Goal: Task Accomplishment & Management: Complete application form

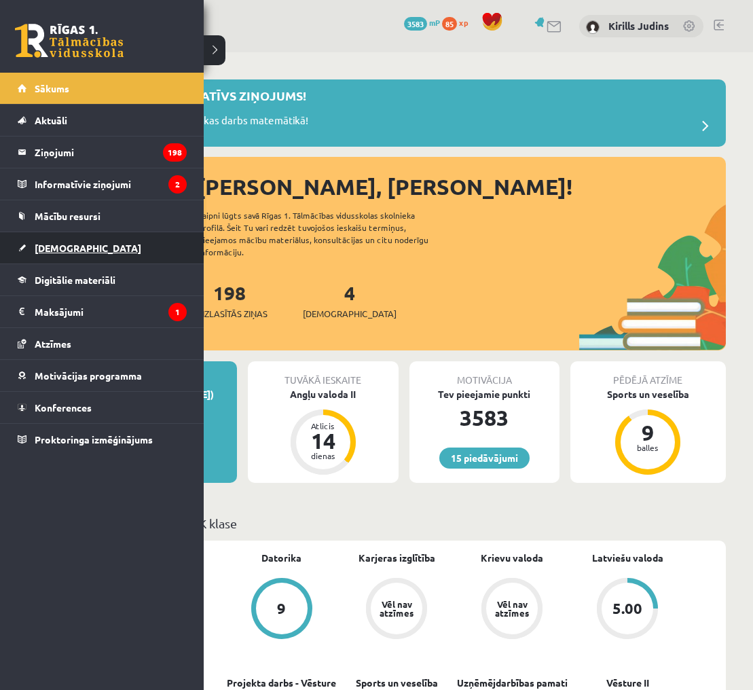
click at [52, 250] on span "[DEMOGRAPHIC_DATA]" at bounding box center [88, 248] width 107 height 12
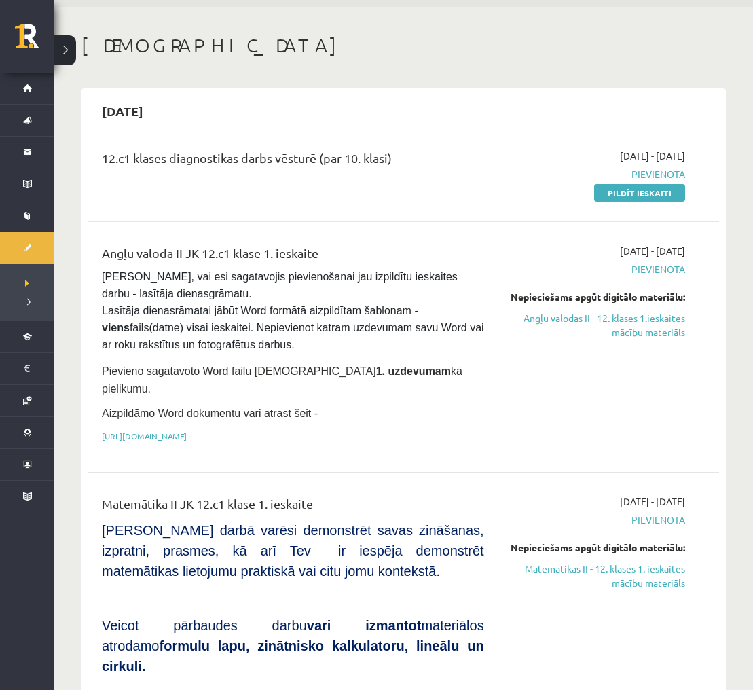
scroll to position [48, 0]
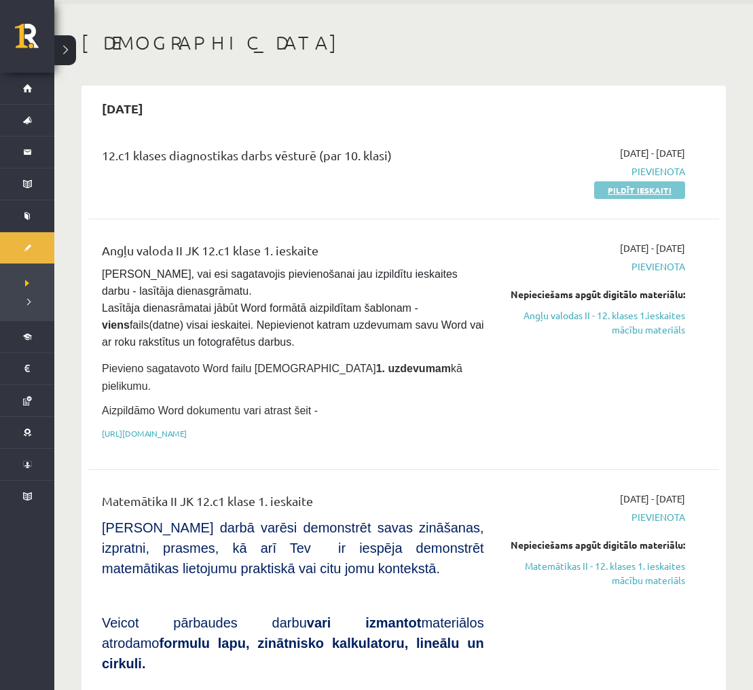
click at [616, 191] on link "Pildīt ieskaiti" at bounding box center [639, 190] width 91 height 18
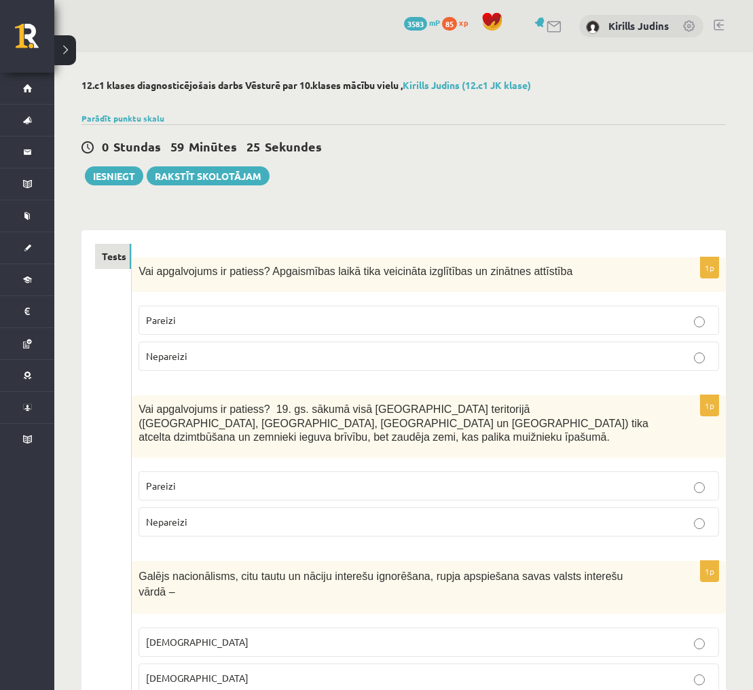
click at [584, 324] on p "Pareizi" at bounding box center [428, 320] width 565 height 14
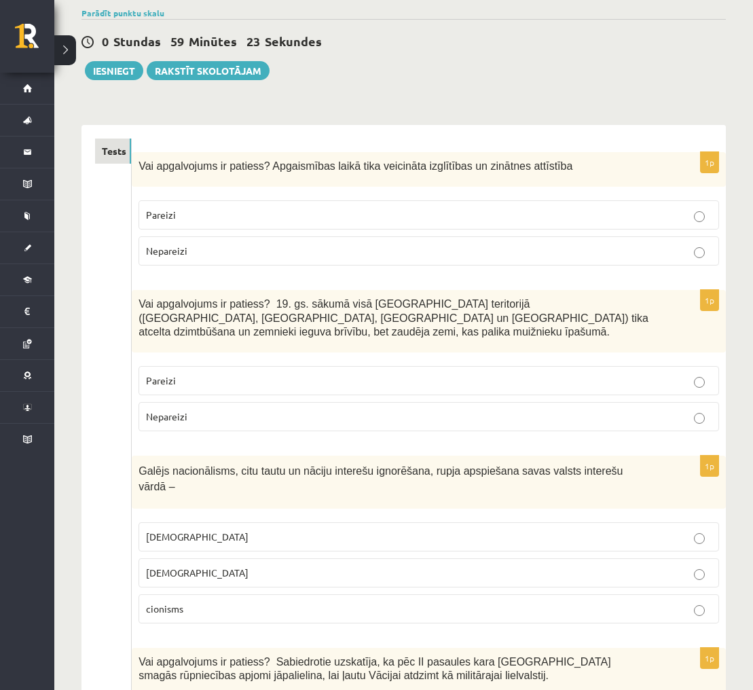
scroll to position [113, 0]
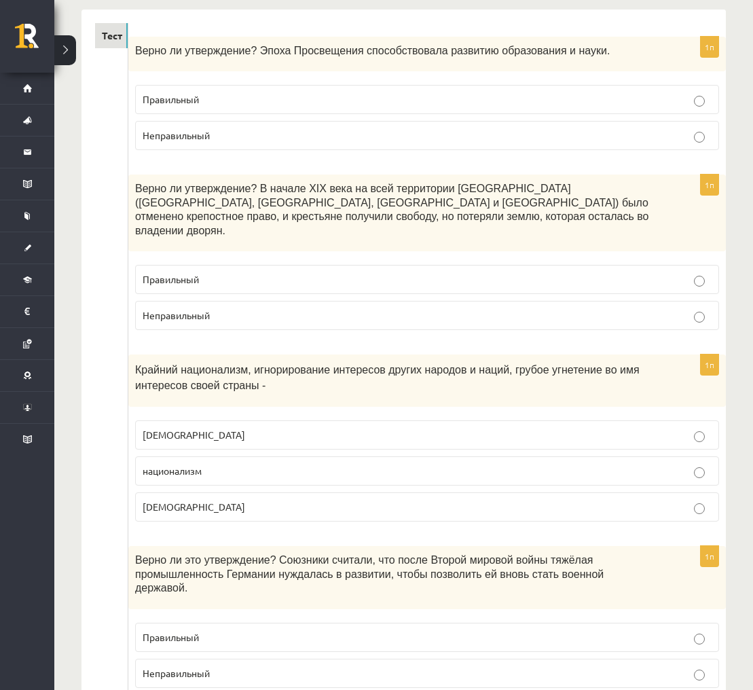
scroll to position [231, 0]
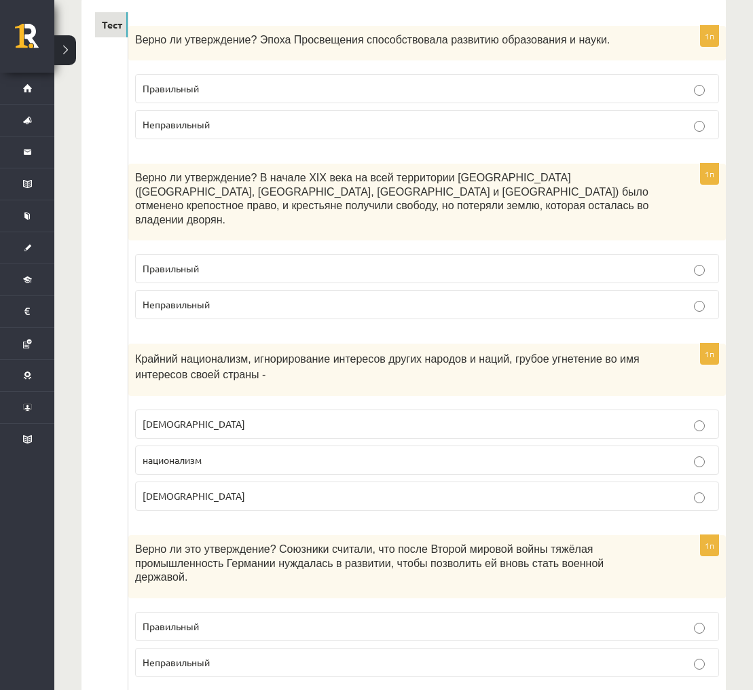
click at [229, 453] on p "национализм" at bounding box center [427, 460] width 569 height 14
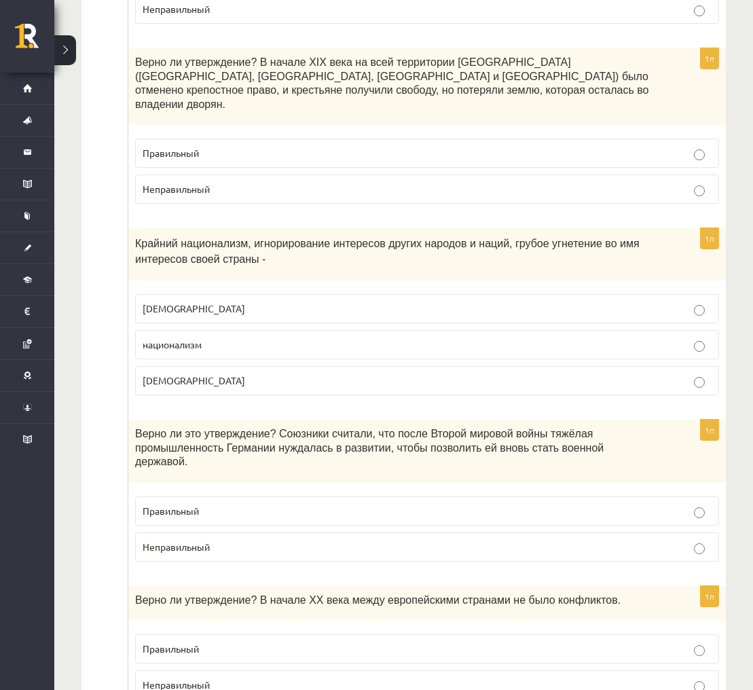
scroll to position [344, 0]
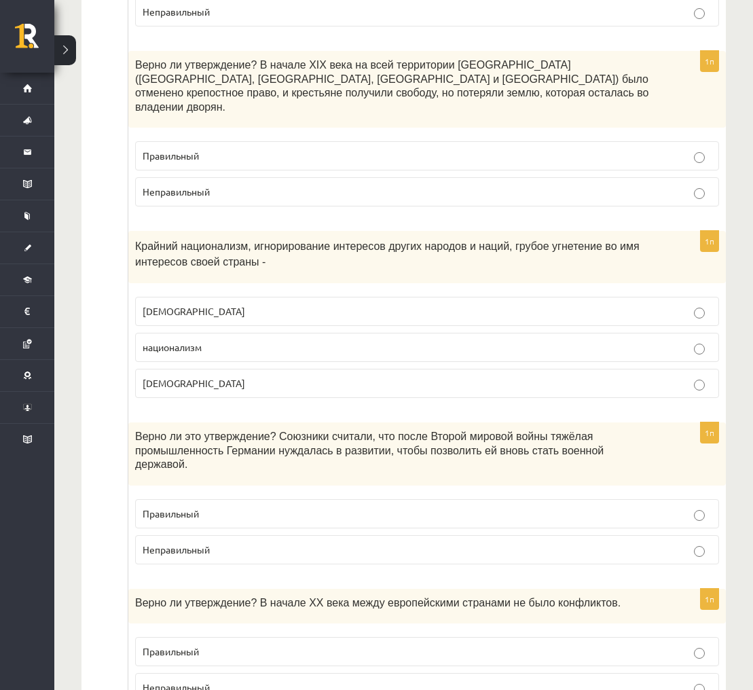
click at [316, 304] on p "[DEMOGRAPHIC_DATA]" at bounding box center [427, 311] width 569 height 14
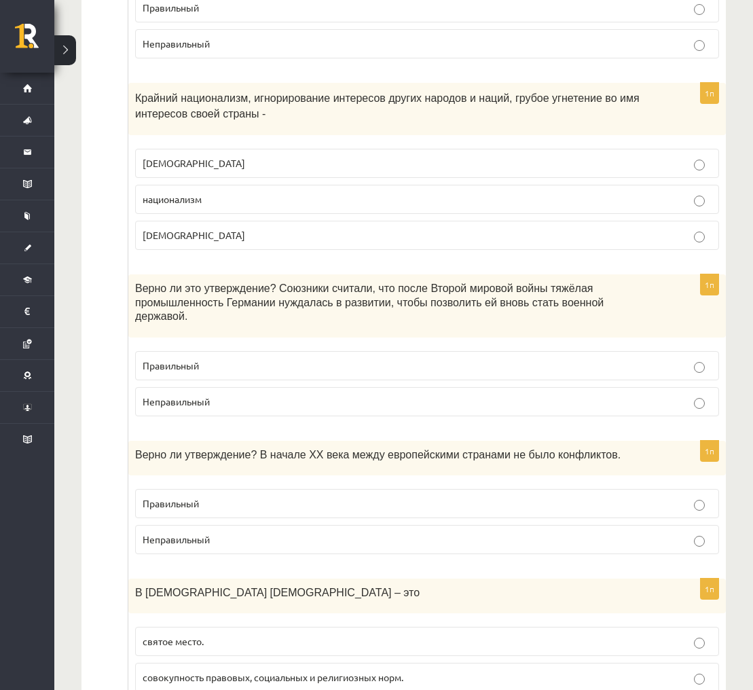
scroll to position [498, 0]
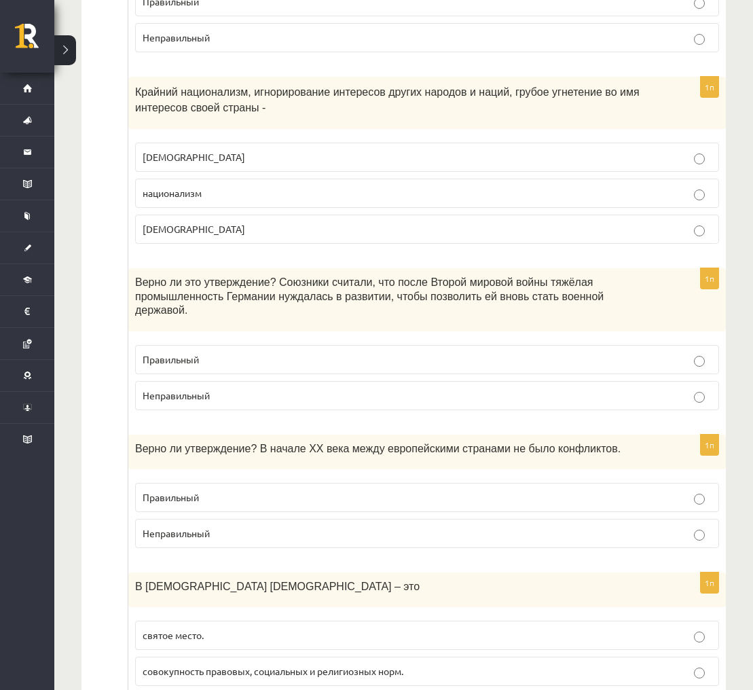
click at [666, 388] on label "Неправильный" at bounding box center [427, 395] width 584 height 29
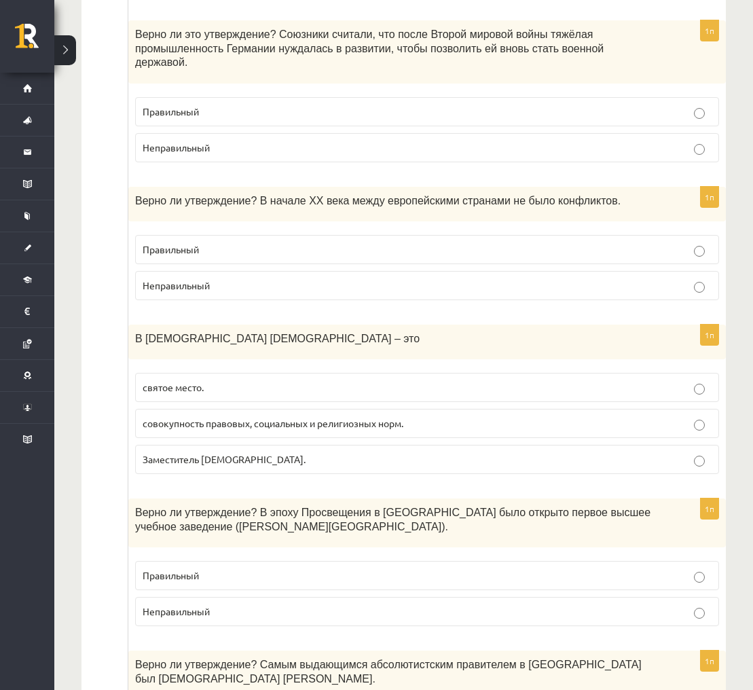
scroll to position [745, 0]
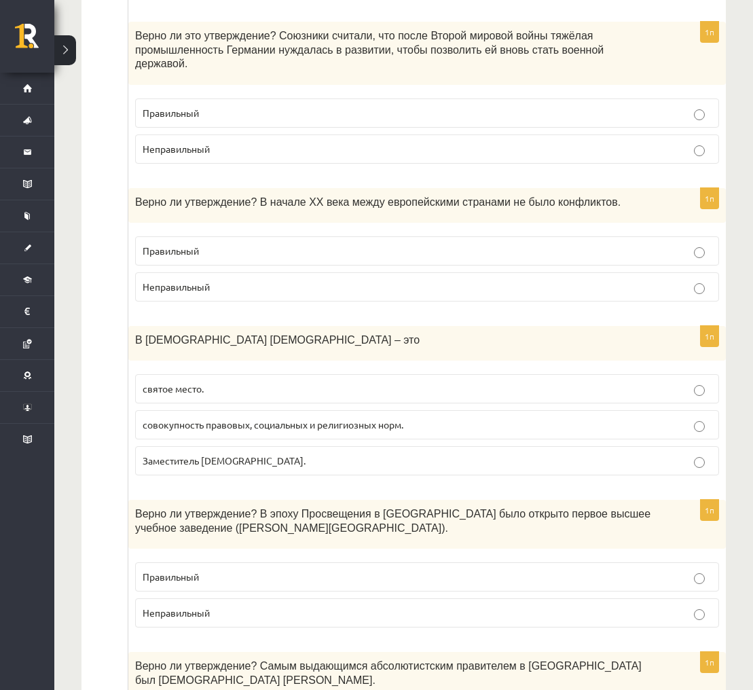
click at [417, 417] on p "совокупность правовых, социальных и религиозных норм." at bounding box center [427, 424] width 569 height 14
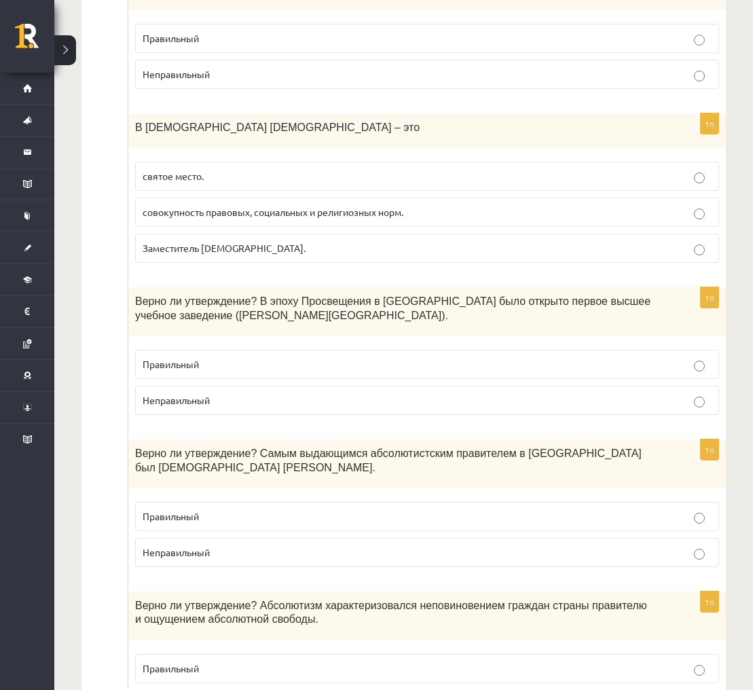
scroll to position [958, 0]
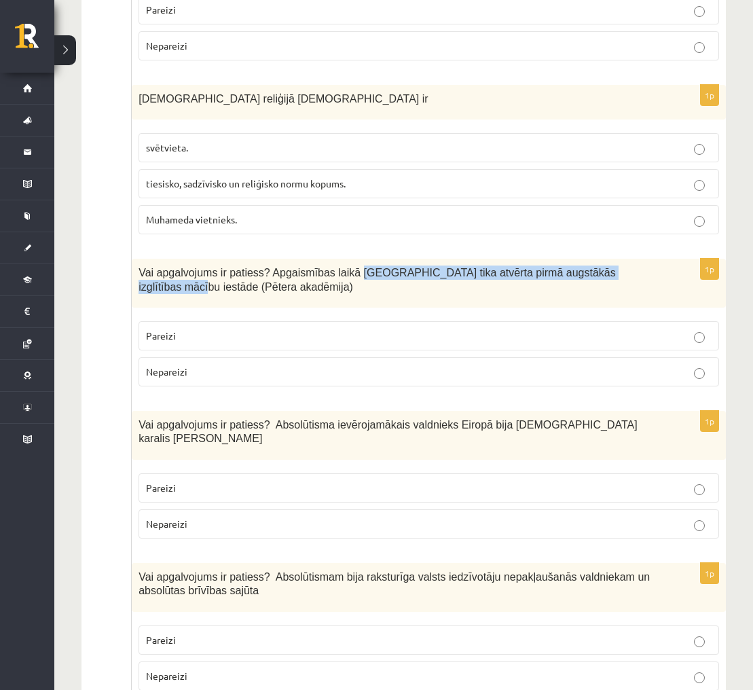
drag, startPoint x: 364, startPoint y: 272, endPoint x: 172, endPoint y: 282, distance: 193.0
click at [172, 282] on span "Vai apgalvojums ir patiess? Apgaismības laikā [GEOGRAPHIC_DATA] tika atvērta pi…" at bounding box center [376, 280] width 477 height 26
copy span "Jelgavā tika atvērta pirmā augstākās izglītības mācību iestāde"
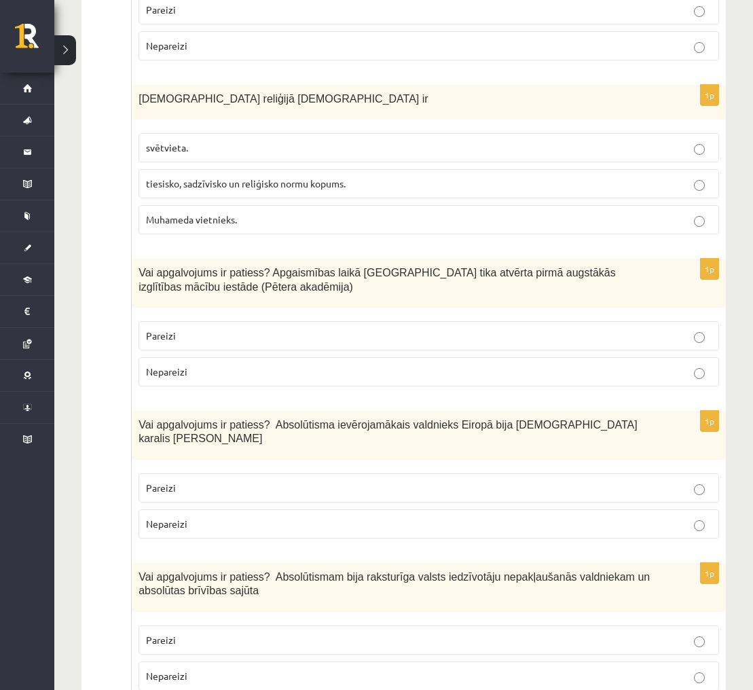
click at [434, 331] on p "Pareizi" at bounding box center [428, 335] width 565 height 14
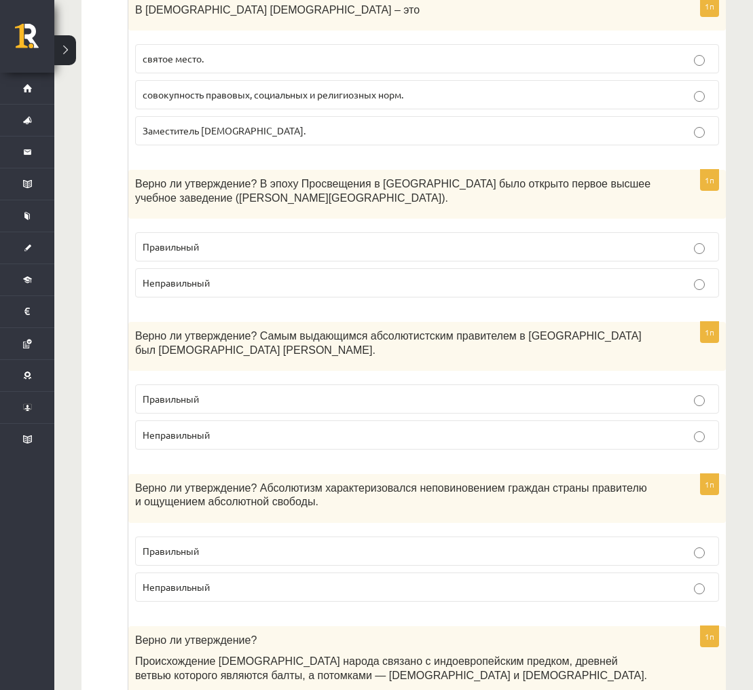
scroll to position [1075, 0]
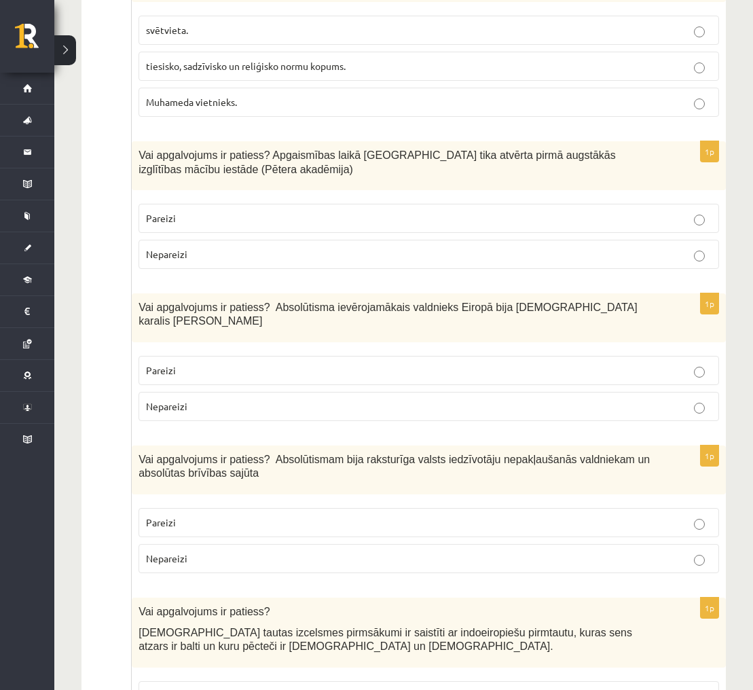
click at [563, 305] on span "Vai apgalvojums ir patiess? Absolūtisma ievērojamākais valdnieks Eiropā bija [D…" at bounding box center [387, 314] width 499 height 26
drag, startPoint x: 563, startPoint y: 305, endPoint x: 641, endPoint y: 305, distance: 77.4
click at [641, 305] on p "Vai apgalvojums ir patiess? Absolūtisma ievērojamākais valdnieks Eiropā bija [D…" at bounding box center [394, 314] width 512 height 28
copy span "karalis [PERSON_NAME]"
click at [659, 308] on div "Vai apgalvojums ir patiess? Absolūtisma ievērojamākais valdnieks Eiropā bija [D…" at bounding box center [429, 317] width 594 height 49
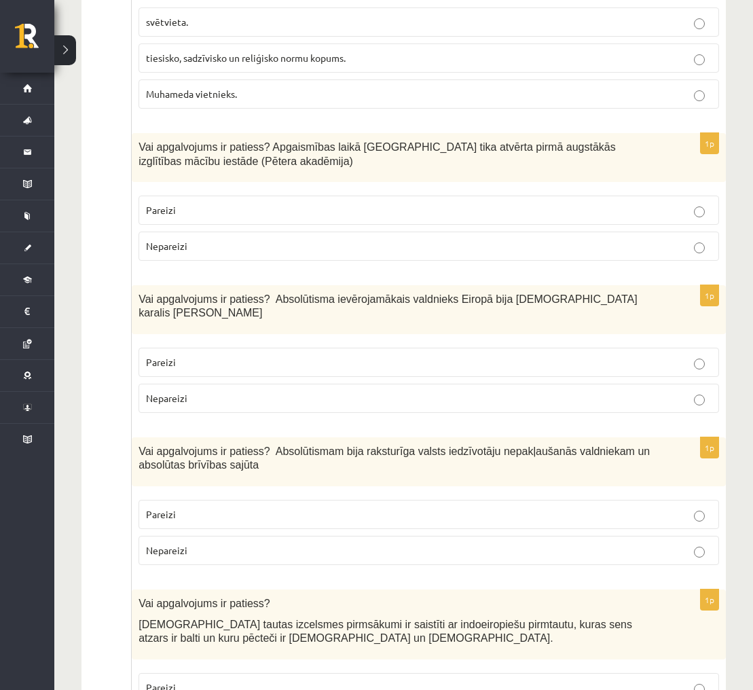
click at [673, 364] on fieldset "Pareizi Nepareizi" at bounding box center [428, 379] width 580 height 76
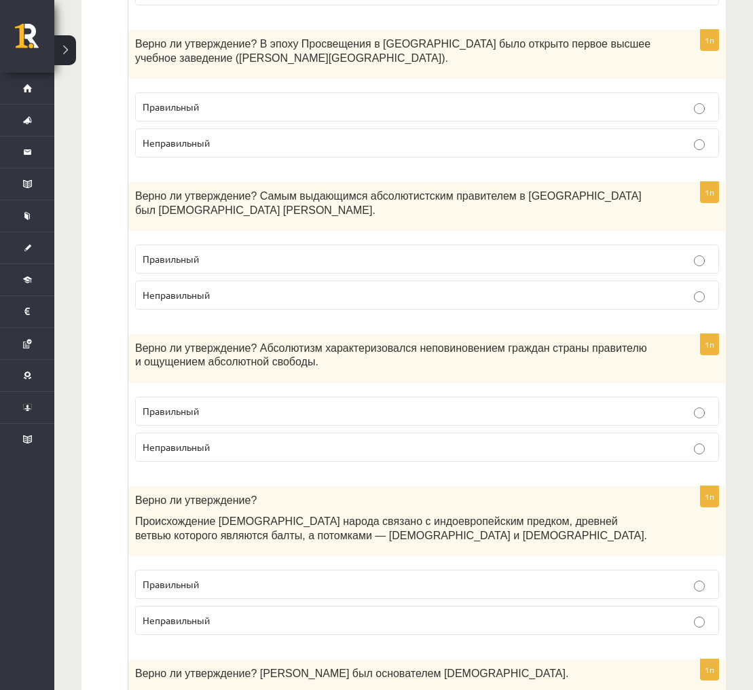
scroll to position [1216, 0]
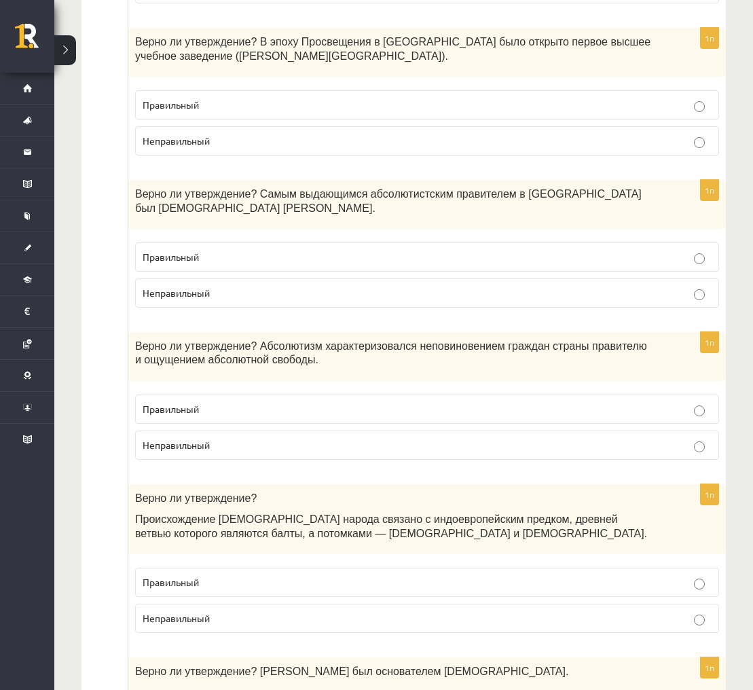
click at [486, 438] on p "Неправильный" at bounding box center [427, 445] width 569 height 14
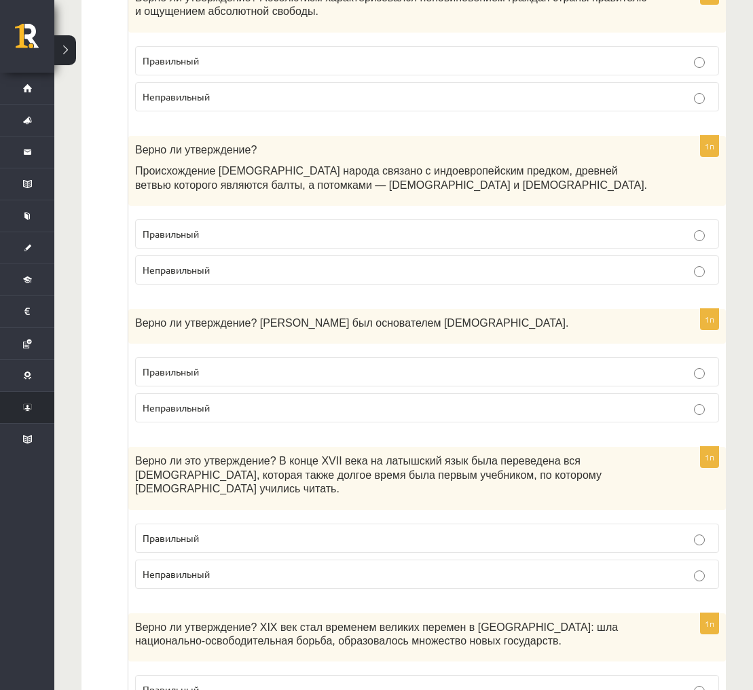
scroll to position [1564, 0]
click at [368, 365] on p "Правильный" at bounding box center [427, 372] width 569 height 14
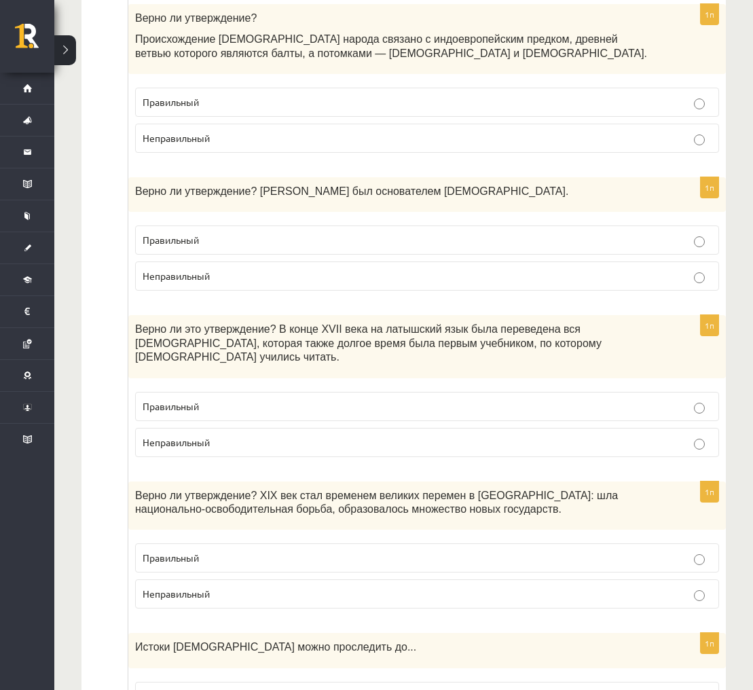
scroll to position [1695, 0]
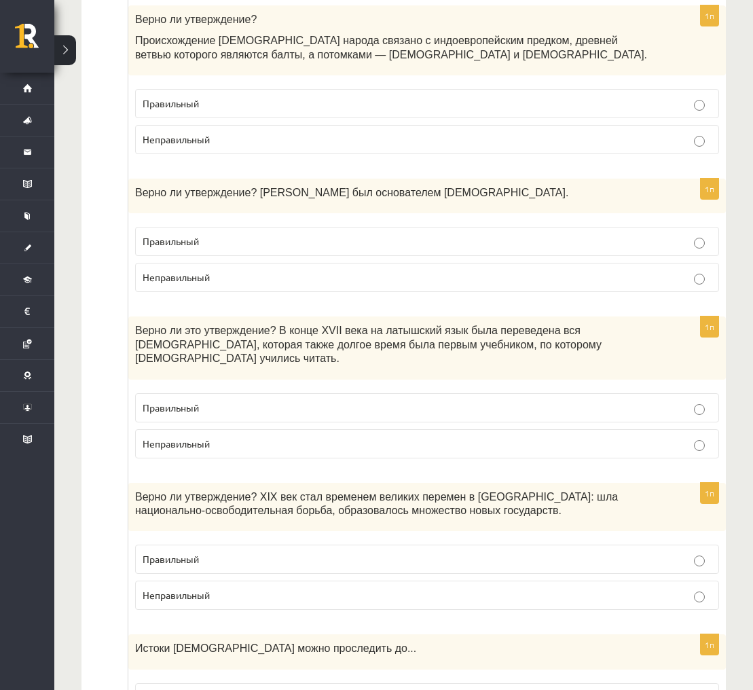
click at [343, 400] on p "Правильный" at bounding box center [427, 407] width 569 height 14
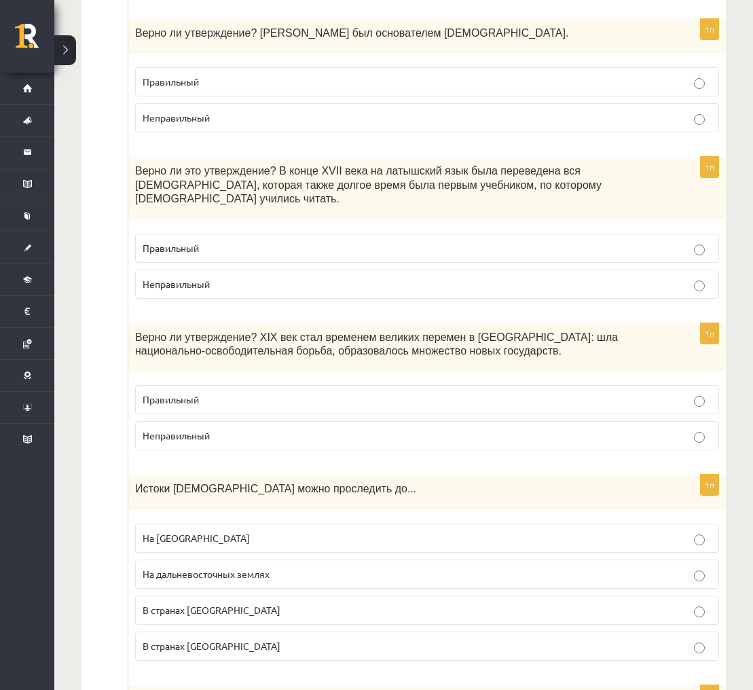
scroll to position [1888, 0]
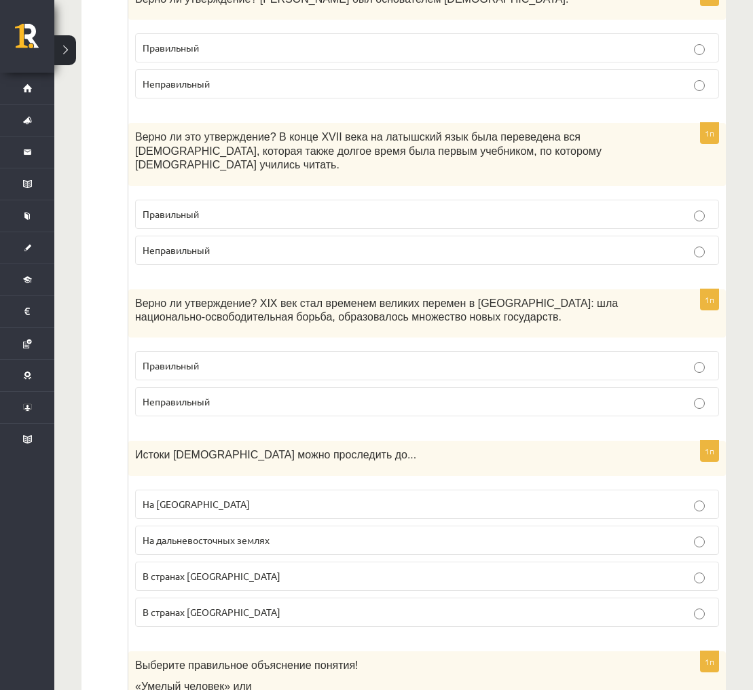
click at [513, 394] on p "Неправильный" at bounding box center [427, 401] width 569 height 14
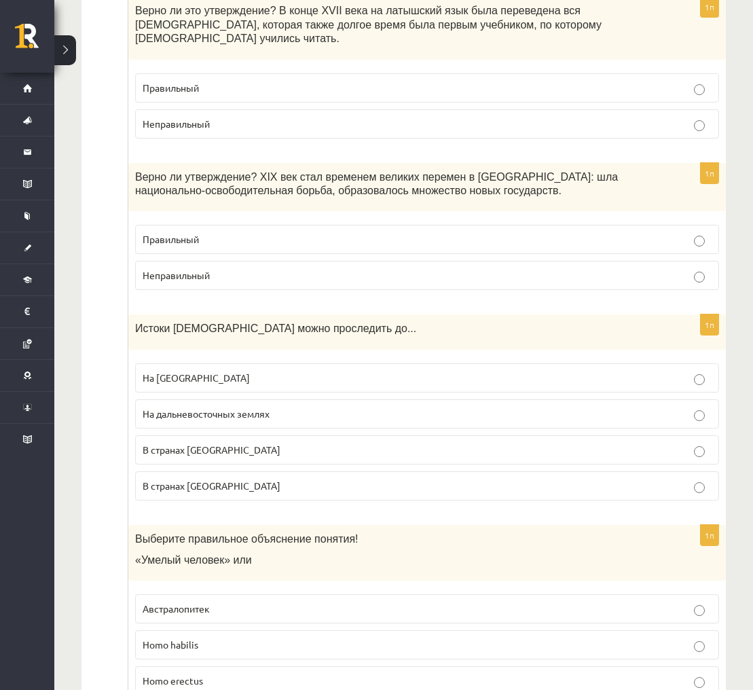
scroll to position [2031, 0]
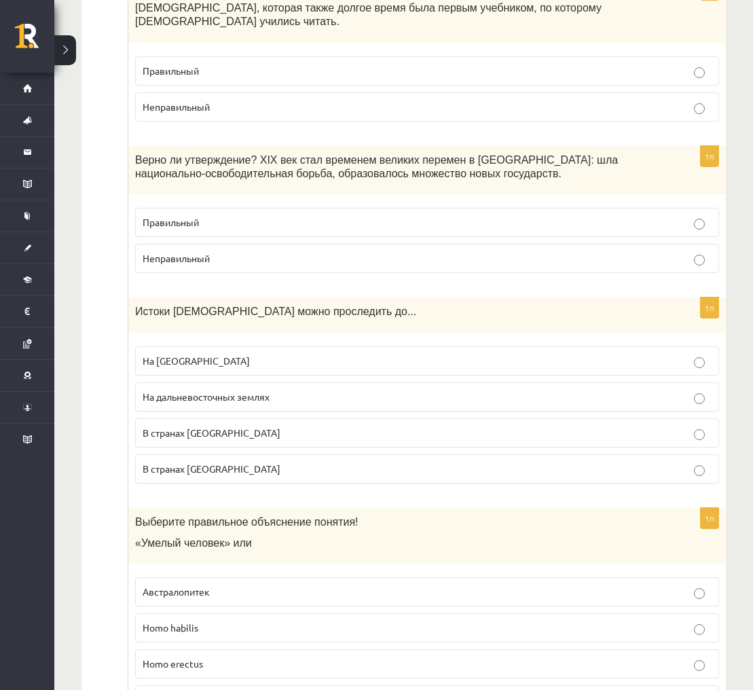
click at [259, 354] on p "На [GEOGRAPHIC_DATA]" at bounding box center [427, 361] width 569 height 14
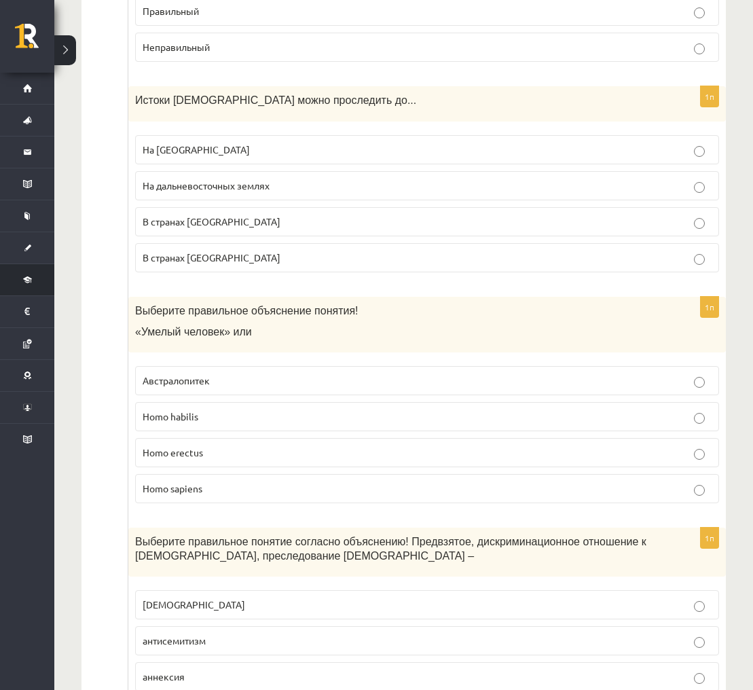
scroll to position [2248, 0]
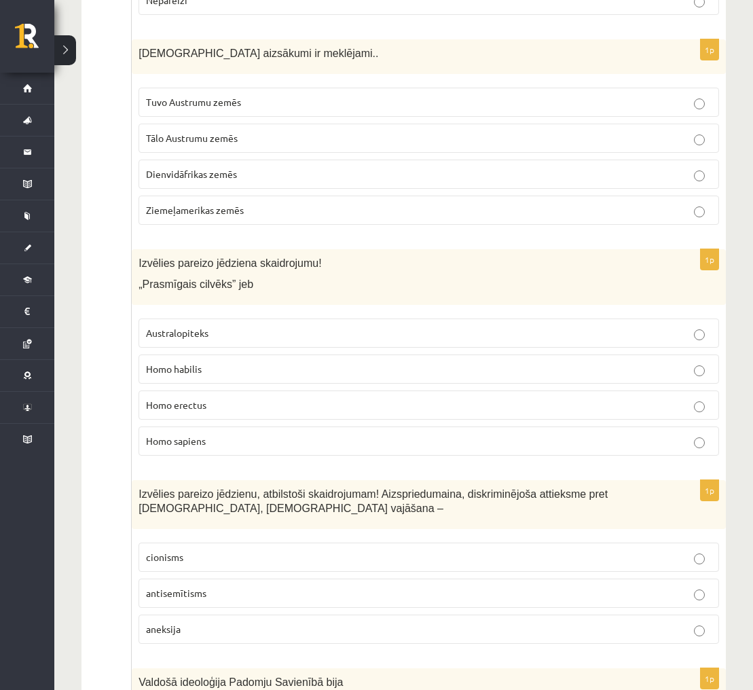
click at [446, 434] on p "Homo sapiens" at bounding box center [428, 441] width 565 height 14
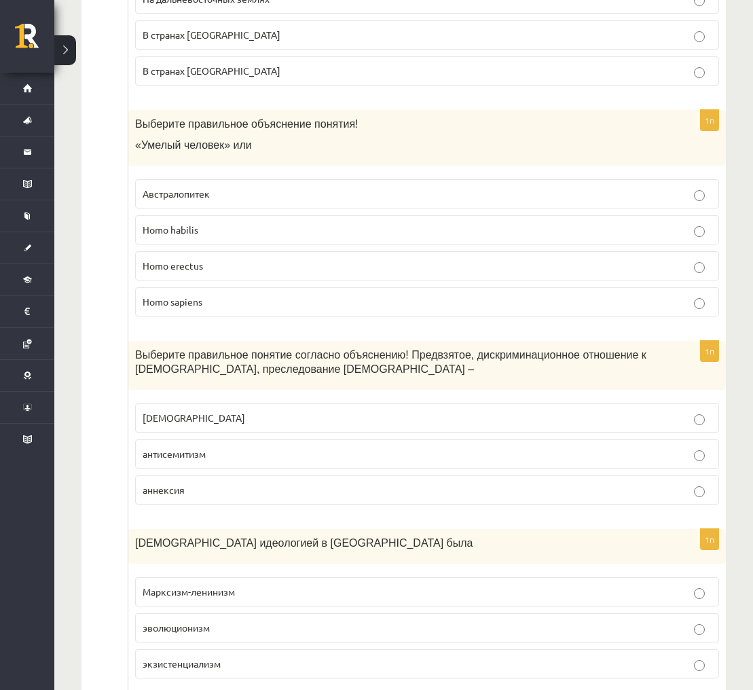
scroll to position [2430, 0]
click at [683, 446] on p "антисемитизм" at bounding box center [427, 453] width 569 height 14
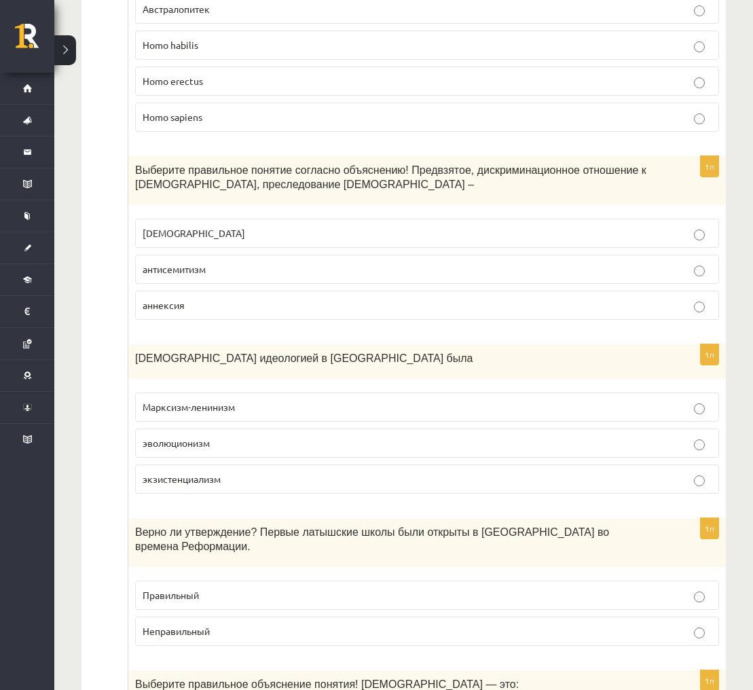
scroll to position [2620, 0]
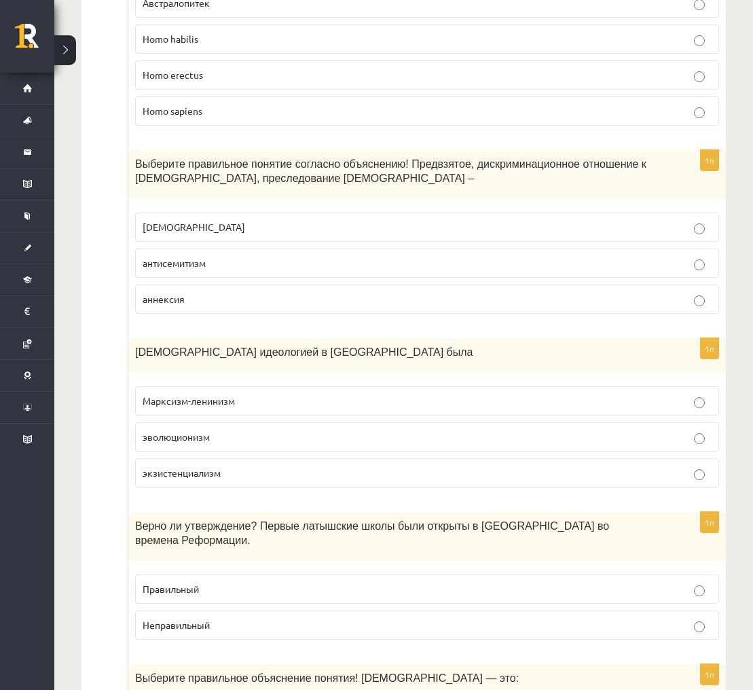
click at [351, 394] on p "Марксизм-ленинизм" at bounding box center [427, 401] width 569 height 14
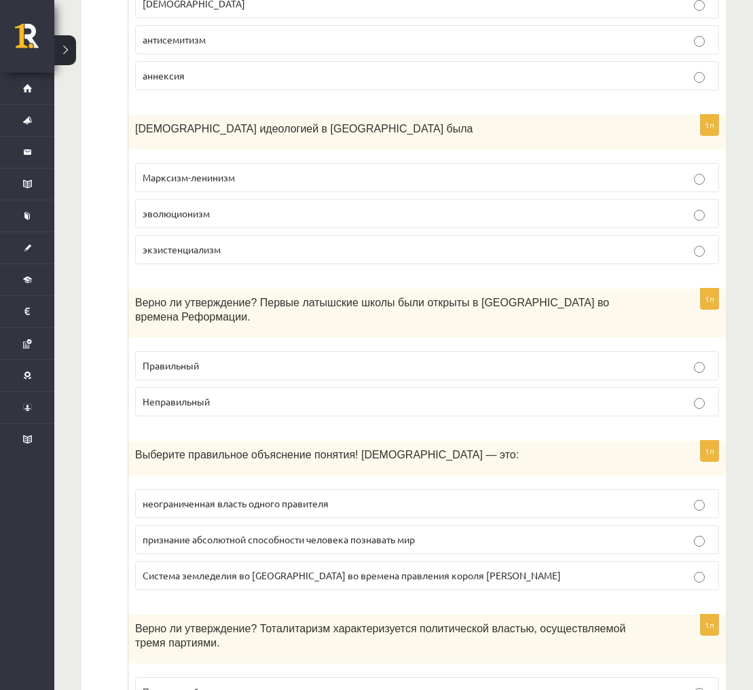
scroll to position [2845, 0]
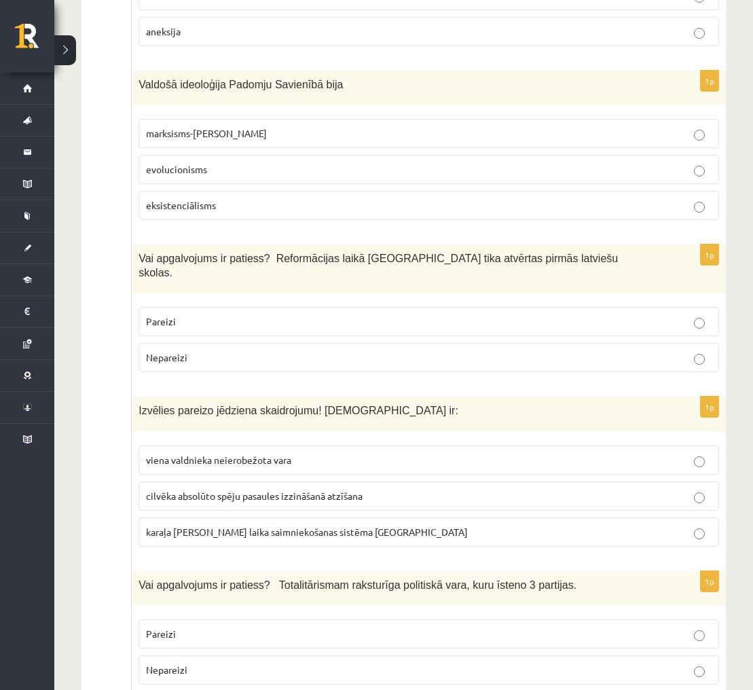
click at [277, 252] on span "Vai apgalvojums ir patiess? Reformācijas laikā [GEOGRAPHIC_DATA] tika atvērtas …" at bounding box center [377, 265] width 479 height 26
drag, startPoint x: 367, startPoint y: 241, endPoint x: 572, endPoint y: 240, distance: 205.0
click at [572, 252] on span "Vai apgalvojums ir patiess? Reformācijas laikā [GEOGRAPHIC_DATA] tika atvērtas …" at bounding box center [377, 265] width 479 height 26
copy span "Livonijā tika atvērtas pirmās latviešu skolas"
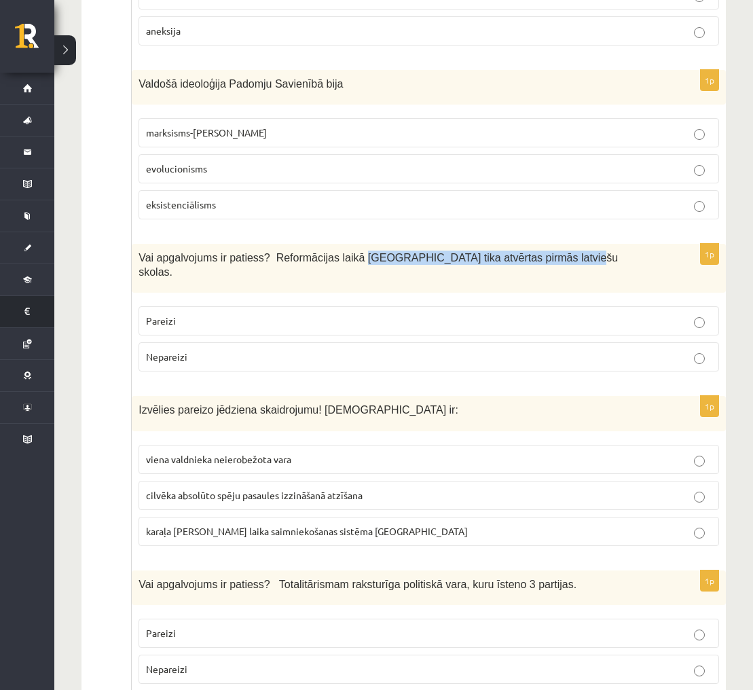
scroll to position [2843, 0]
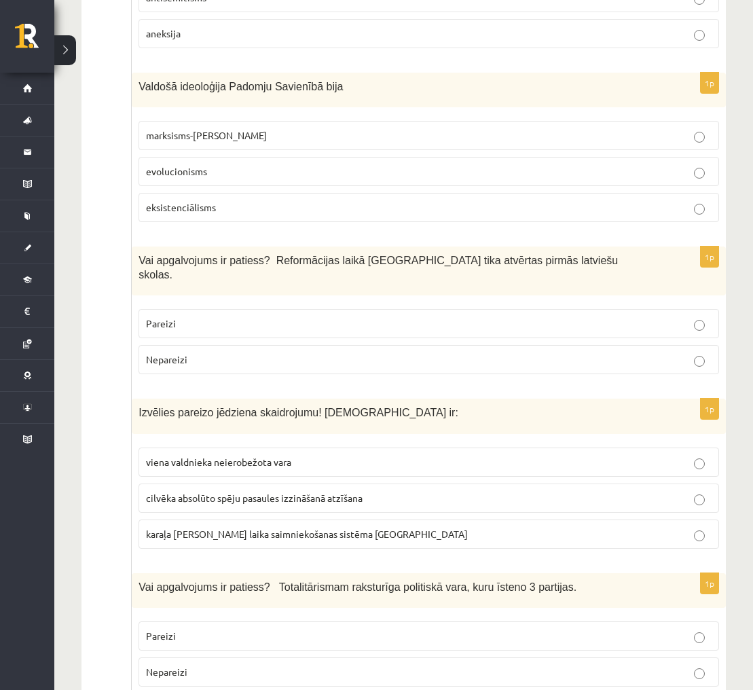
click at [677, 316] on p "Pareizi" at bounding box center [428, 323] width 565 height 14
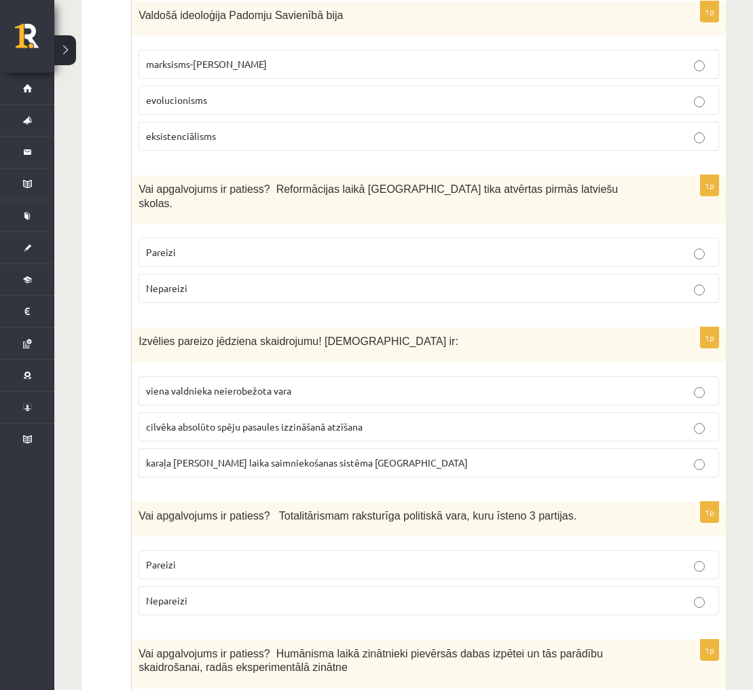
scroll to position [2918, 0]
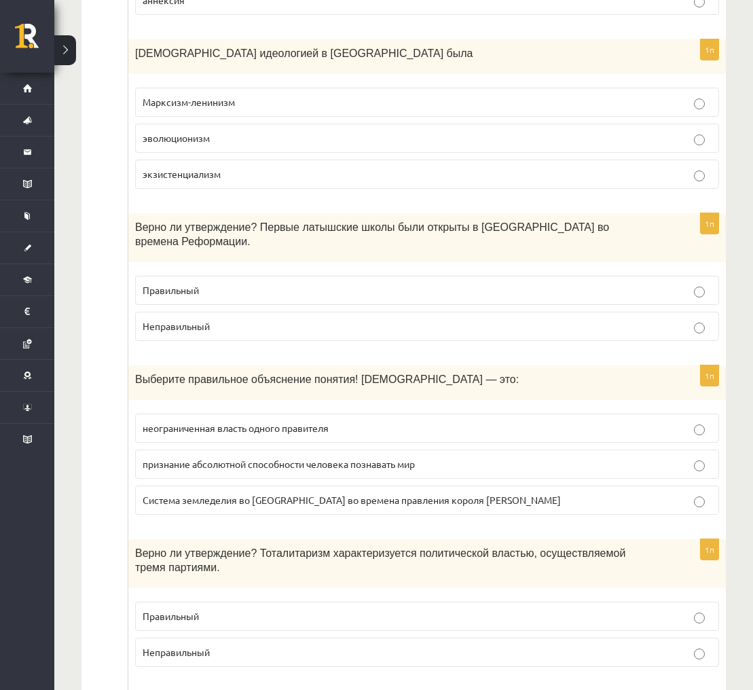
click at [415, 375] on div "1п Выберите правильное объяснение понятия! [DEMOGRAPHIC_DATA] — это: неограниче…" at bounding box center [426, 445] width 597 height 160
click at [398, 421] on p "неограниченная власть одного правителя" at bounding box center [427, 428] width 569 height 14
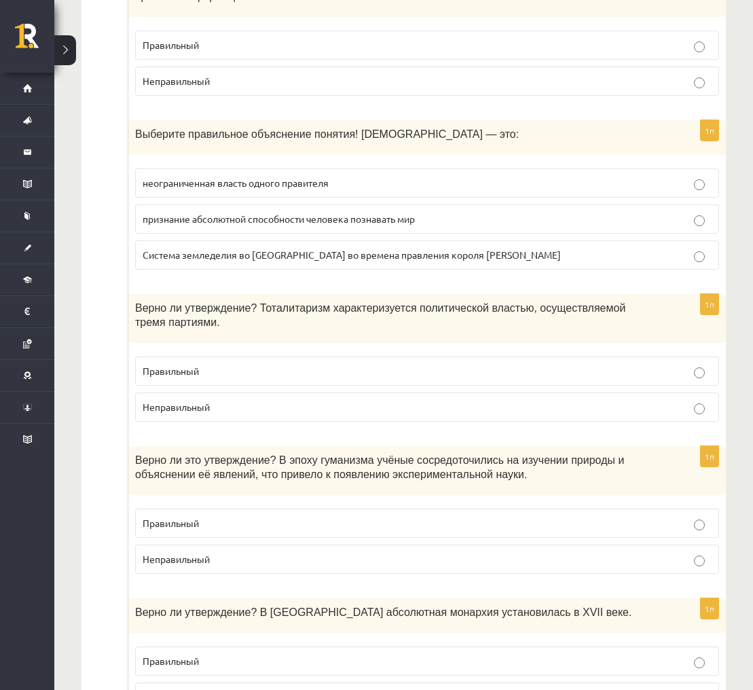
scroll to position [3164, 0]
click at [436, 399] on p "Неправильный" at bounding box center [427, 406] width 569 height 14
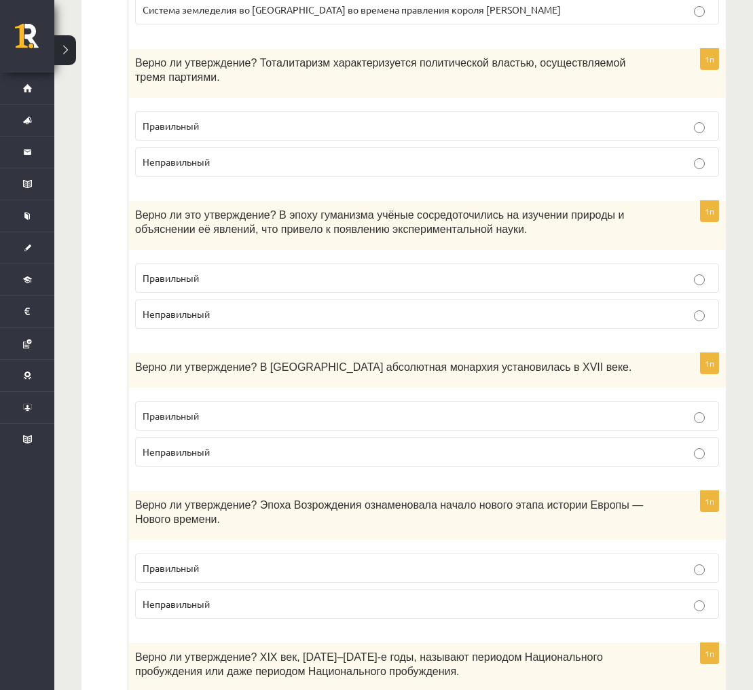
scroll to position [3409, 0]
click at [674, 306] on p "Неправильный" at bounding box center [427, 313] width 569 height 14
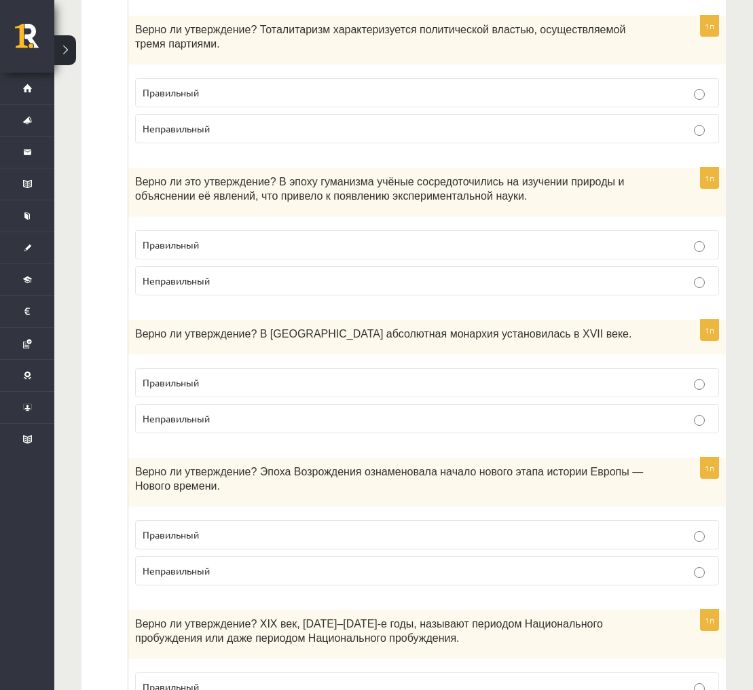
scroll to position [3462, 0]
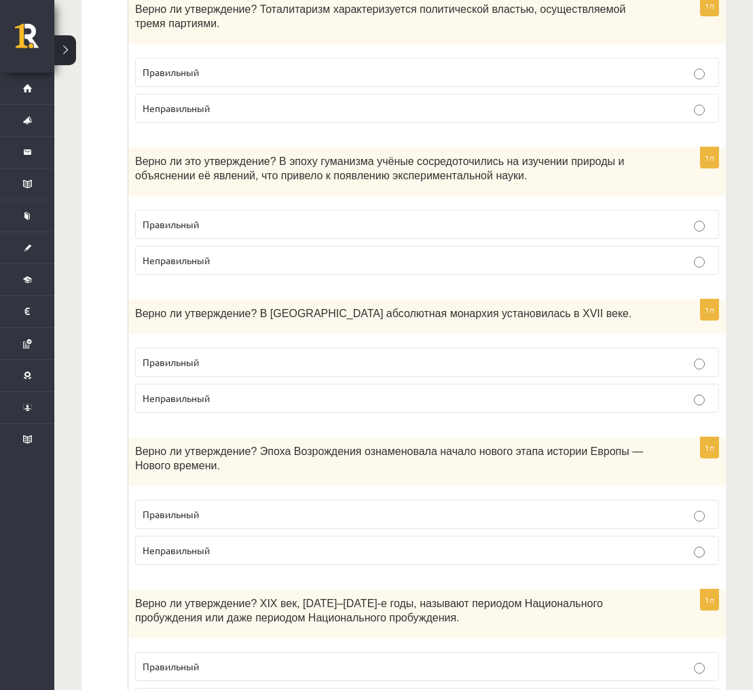
click at [416, 391] on p "Неправильный" at bounding box center [427, 398] width 569 height 14
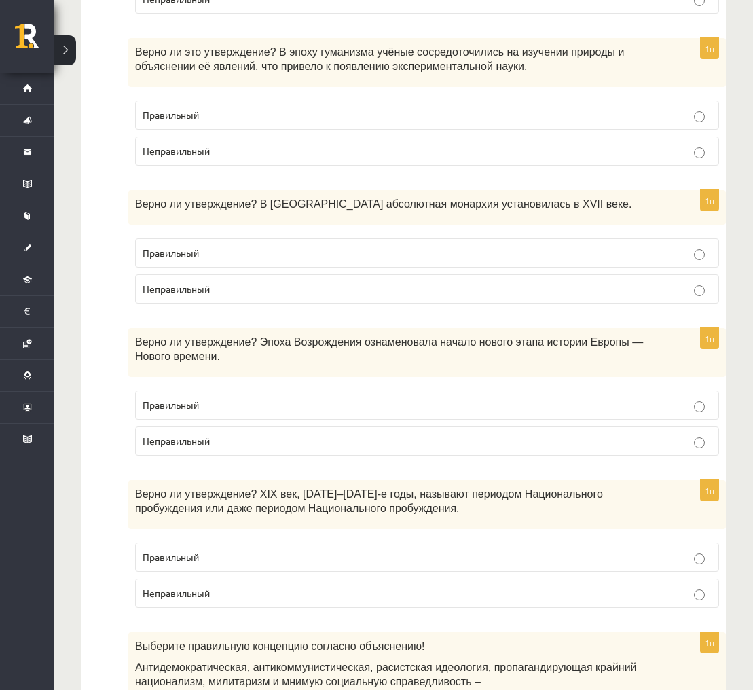
scroll to position [3572, 0]
click at [363, 245] on p "Правильный" at bounding box center [427, 252] width 569 height 14
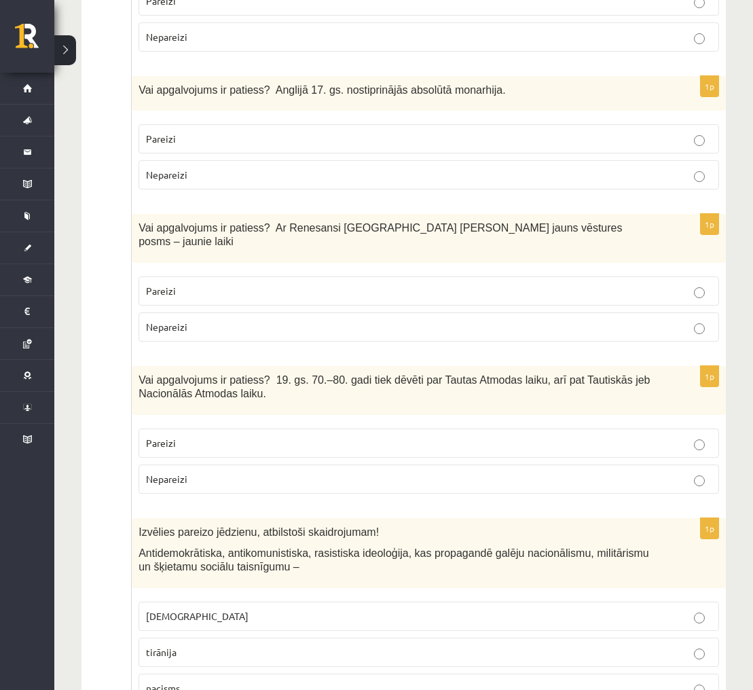
scroll to position [3621, 0]
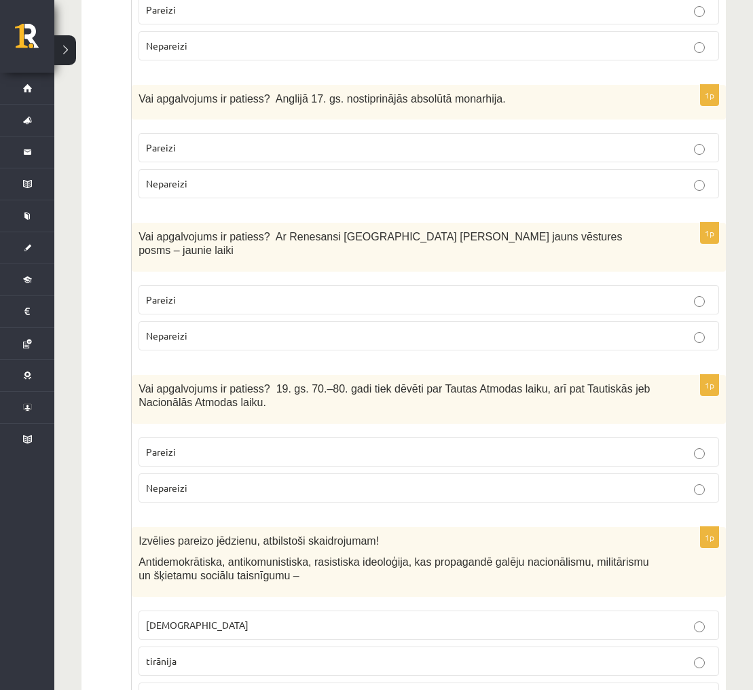
click at [276, 231] on span "Vai apgalvojums ir patiess? Ar Renesansi [GEOGRAPHIC_DATA] [PERSON_NAME] jauns …" at bounding box center [379, 244] width 483 height 26
drag, startPoint x: 276, startPoint y: 208, endPoint x: 513, endPoint y: 209, distance: 237.5
click at [513, 231] on span "Vai apgalvojums ir patiess? Ar Renesansi [GEOGRAPHIC_DATA] [PERSON_NAME] jauns …" at bounding box center [379, 244] width 483 height 26
copy span "Ar Renesansi [GEOGRAPHIC_DATA] [PERSON_NAME] jauns vēstures posms"
click at [426, 285] on label "Pareizi" at bounding box center [428, 299] width 580 height 29
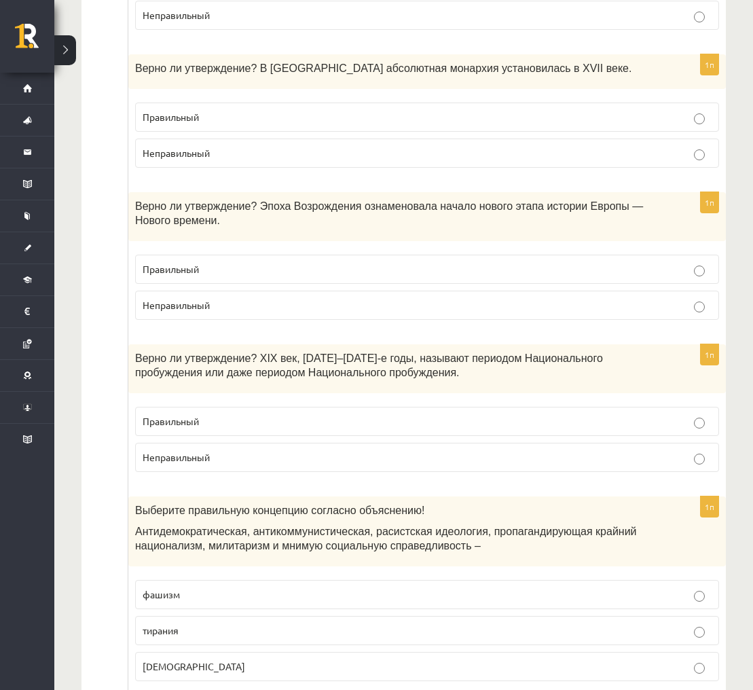
scroll to position [3708, 0]
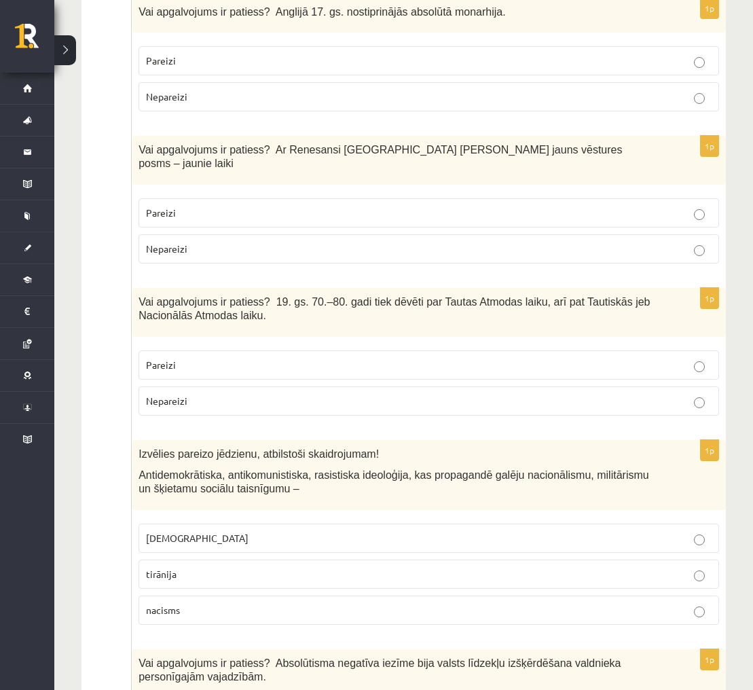
drag, startPoint x: 147, startPoint y: 275, endPoint x: 122, endPoint y: 273, distance: 25.2
click at [147, 296] on span "Vai apgalvojums ir patiess? 19. gs. 70.–80. gadi tiek dēvēti par Tautas Atmodas…" at bounding box center [393, 309] width 511 height 26
drag, startPoint x: 139, startPoint y: 272, endPoint x: 263, endPoint y: 273, distance: 124.2
click at [263, 296] on span "Vai apgalvojums ir patiess? 19. gs. 70.–80. gadi tiek dēvēti par Tautas Atmodas…" at bounding box center [393, 309] width 511 height 26
copy span "Nacionālās Atmodas laiku"
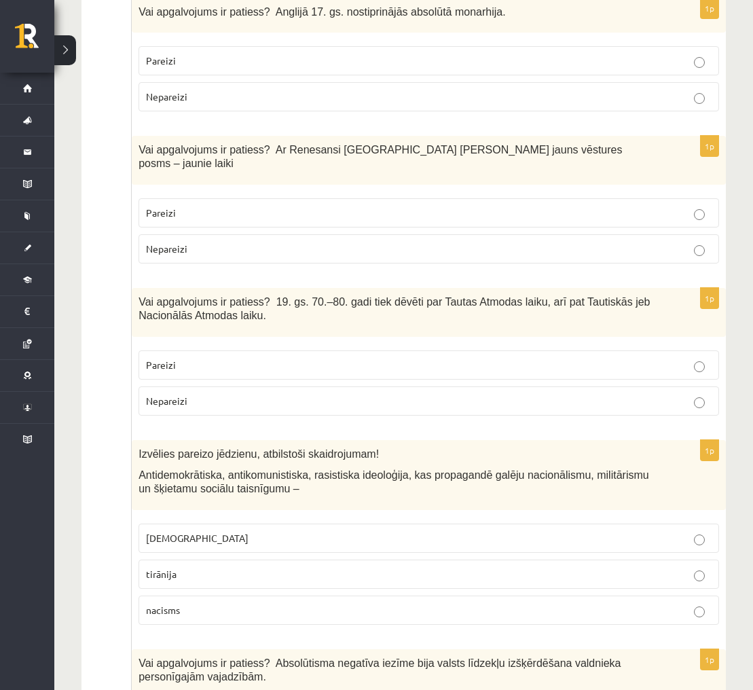
drag, startPoint x: 550, startPoint y: 323, endPoint x: 545, endPoint y: 312, distance: 12.1
click at [550, 358] on p "Pareizi" at bounding box center [428, 365] width 565 height 14
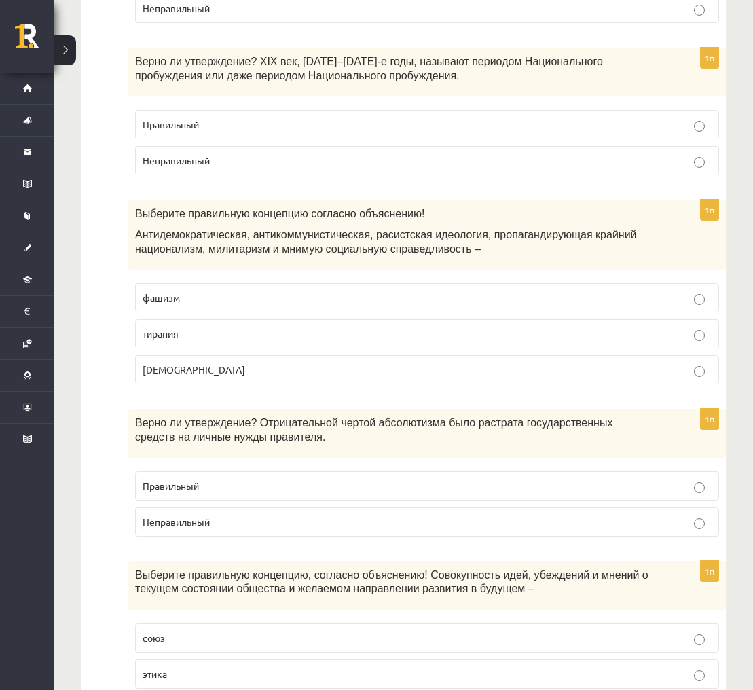
scroll to position [4004, 0]
click at [707, 290] on p "фашизм" at bounding box center [427, 297] width 569 height 14
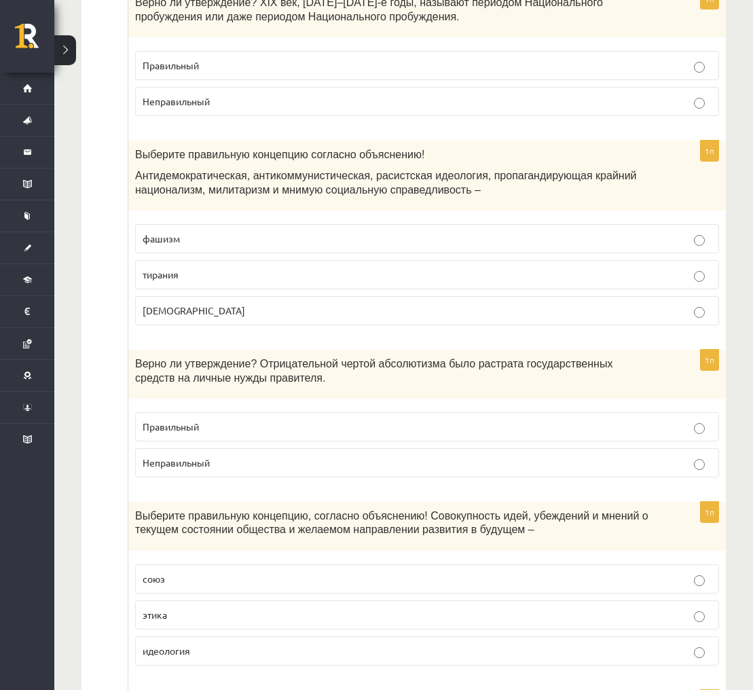
scroll to position [4096, 0]
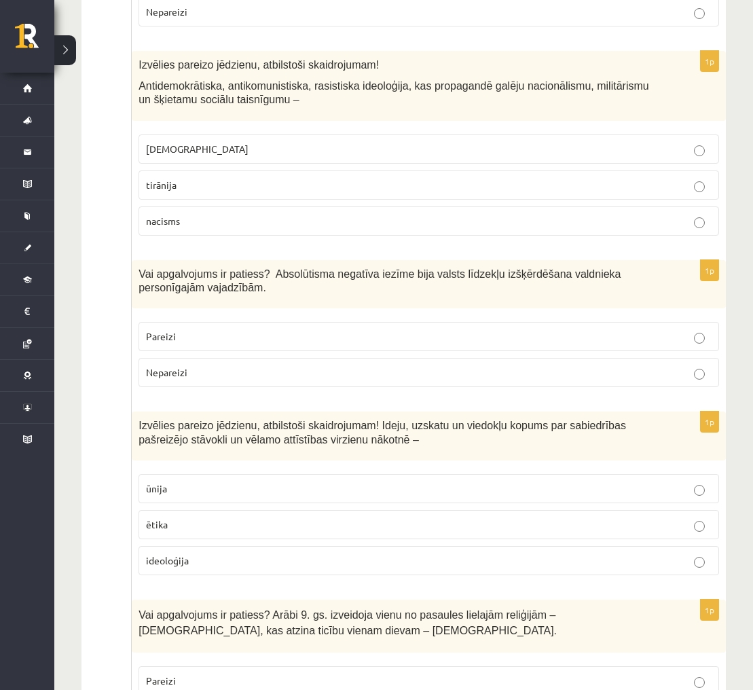
click at [297, 267] on p "Vai apgalvojums ir patiess? Absolūtisma negatīva iezīme bija valsts līdzekļu iz…" at bounding box center [394, 281] width 512 height 28
drag, startPoint x: 276, startPoint y: 230, endPoint x: 417, endPoint y: 225, distance: 141.9
click at [417, 268] on span "Vai apgalvojums ir patiess? Absolūtisma negatīva iezīme bija valsts līdzekļu iz…" at bounding box center [379, 281] width 482 height 26
drag, startPoint x: 342, startPoint y: 229, endPoint x: 258, endPoint y: 238, distance: 84.6
click at [341, 268] on span "Vai apgalvojums ir patiess? Absolūtisma negatīva iezīme bija valsts līdzekļu iz…" at bounding box center [379, 281] width 482 height 26
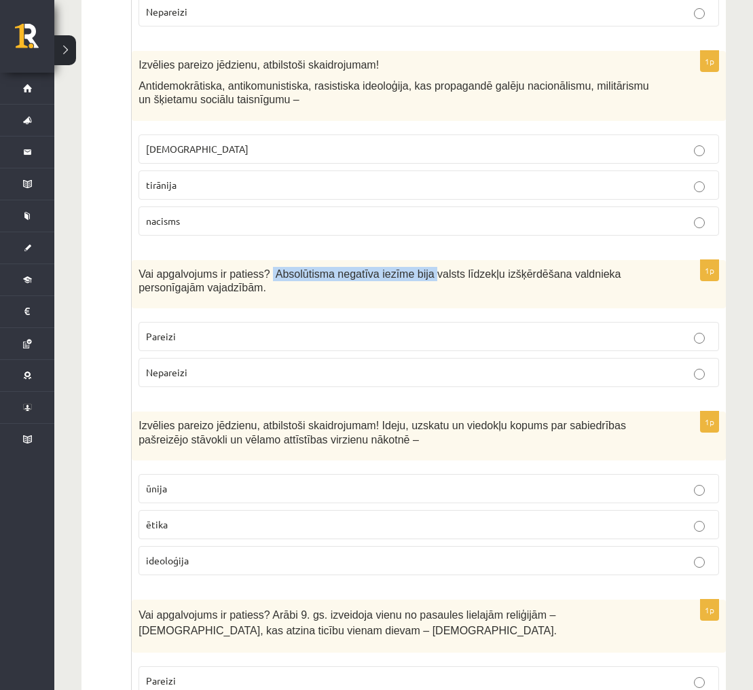
drag, startPoint x: 273, startPoint y: 229, endPoint x: 439, endPoint y: 225, distance: 166.3
click at [439, 268] on span "Vai apgalvojums ir patiess? Absolūtisma negatīva iezīme bija valsts līdzekļu iz…" at bounding box center [379, 281] width 482 height 26
copy span "Absolūtisma negatīva iezīme bija"
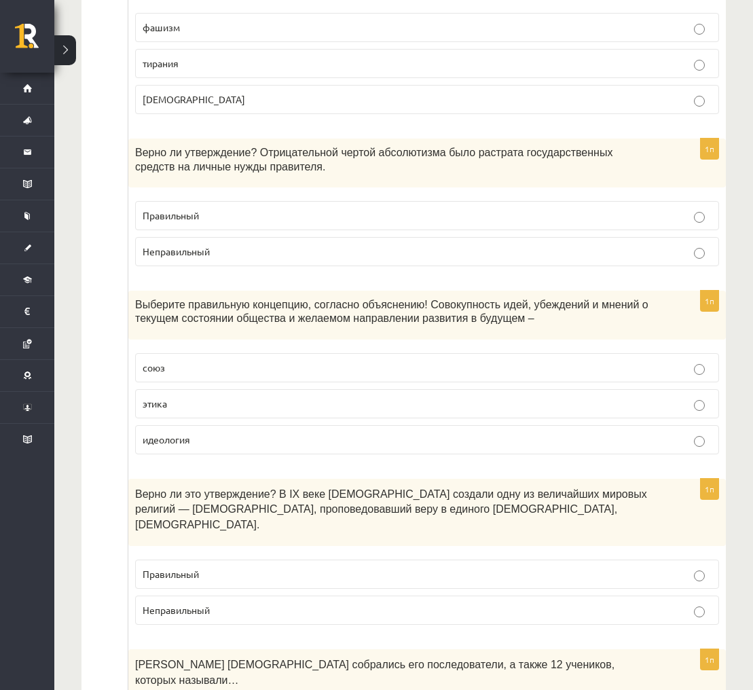
scroll to position [4277, 0]
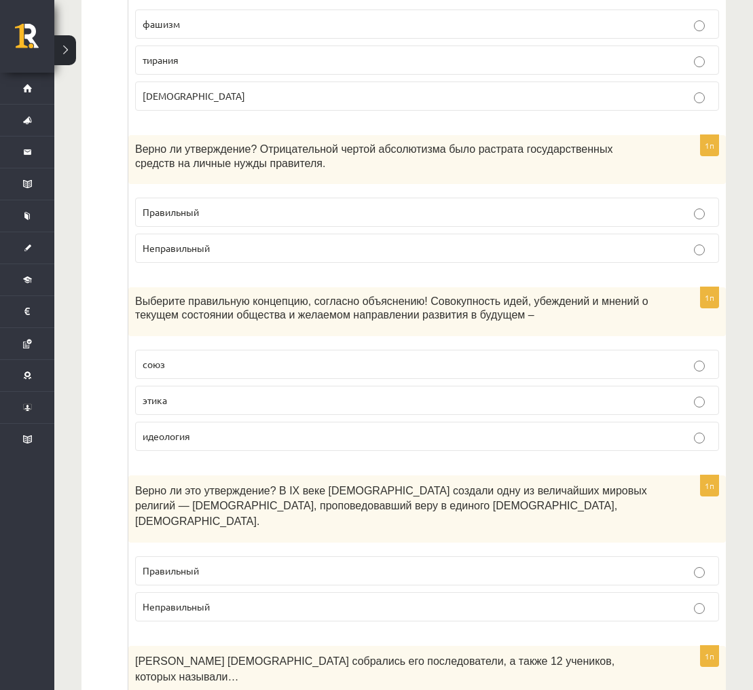
click at [435, 429] on p "идеология" at bounding box center [427, 436] width 569 height 14
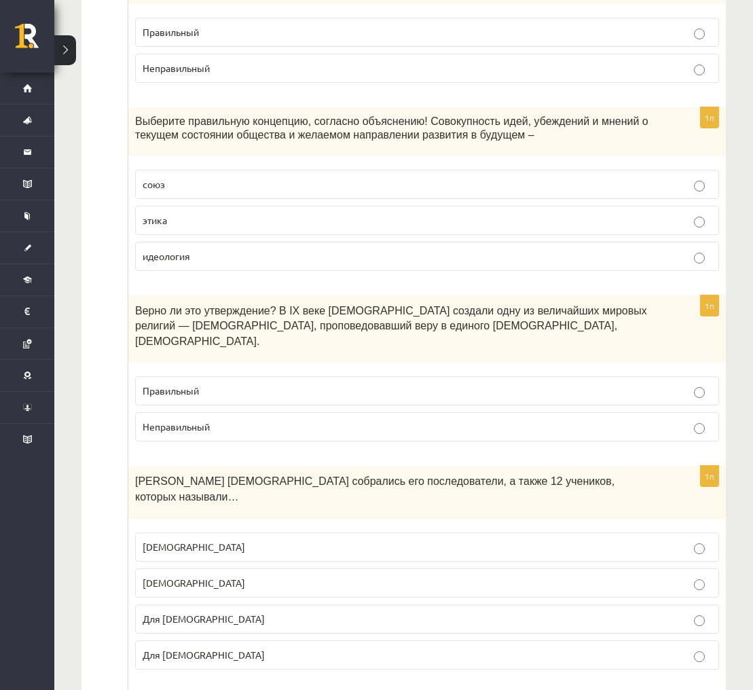
scroll to position [4458, 0]
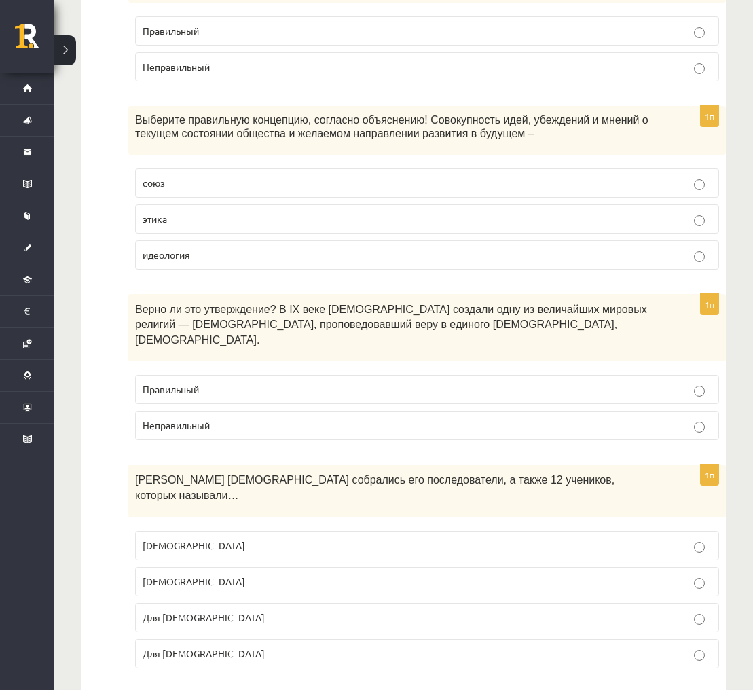
click at [464, 418] on p "Неправильный" at bounding box center [427, 425] width 569 height 14
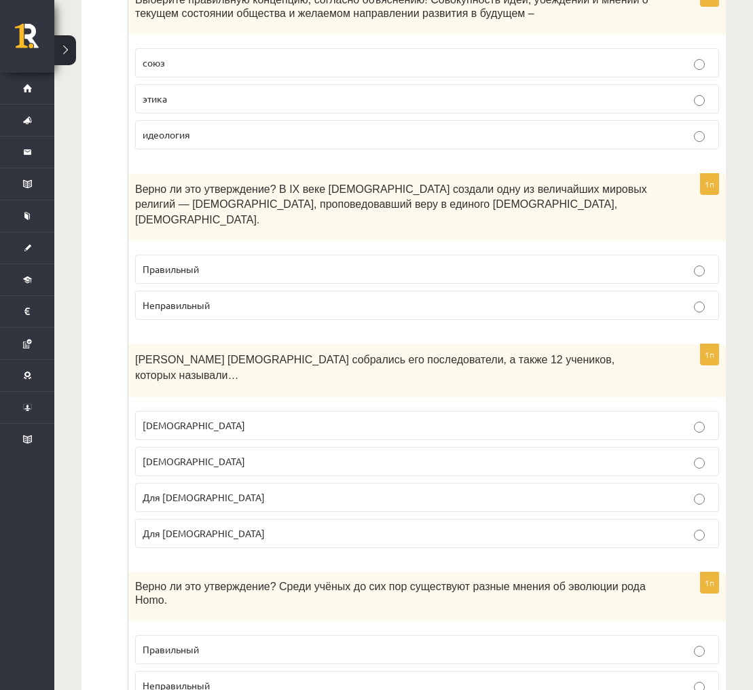
scroll to position [4509, 0]
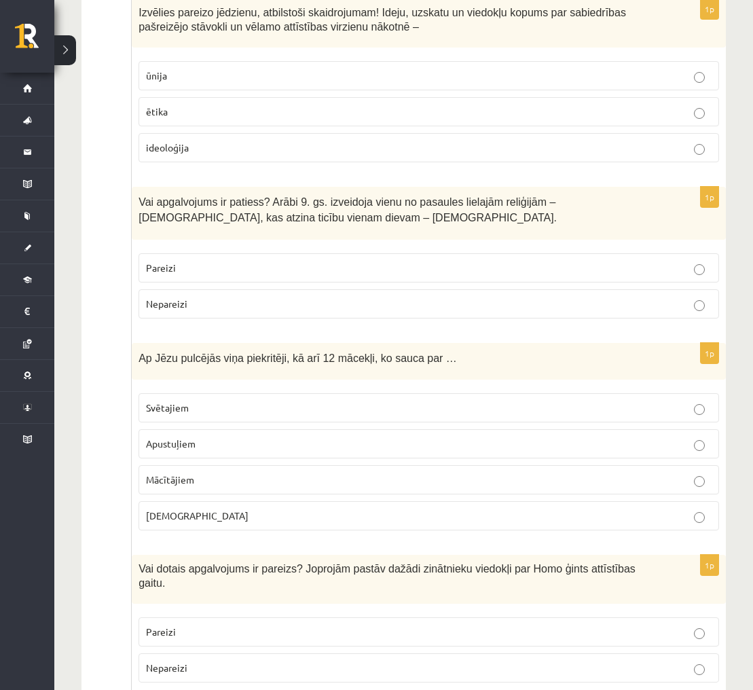
click at [139, 352] on span "Ap Jēzu pulcējās viņa piekritēji, kā arī 12 mācekļi, ko sauca par …" at bounding box center [297, 358] width 318 height 12
drag, startPoint x: 139, startPoint y: 312, endPoint x: 440, endPoint y: 316, distance: 301.4
click at [440, 352] on span "Ap Jēzu pulcējās viņa piekritēji, kā arī 12 mācekļi, ko sauca par …" at bounding box center [297, 358] width 318 height 12
copy span "Ap Jēzu pulcējās viņa piekritēji, kā arī 12 mācekļi, ko sauca par"
click at [307, 436] on p "Apustuļiem" at bounding box center [428, 443] width 565 height 14
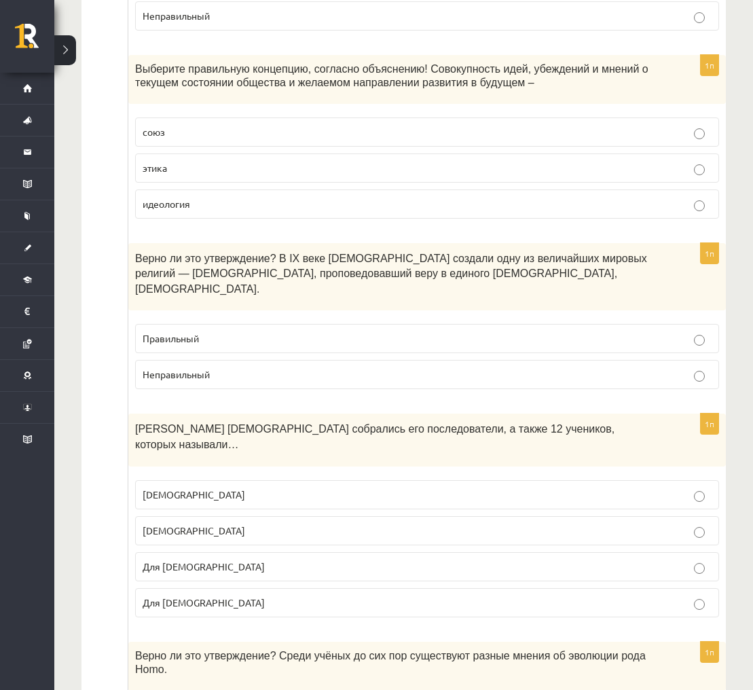
scroll to position [4578, 0]
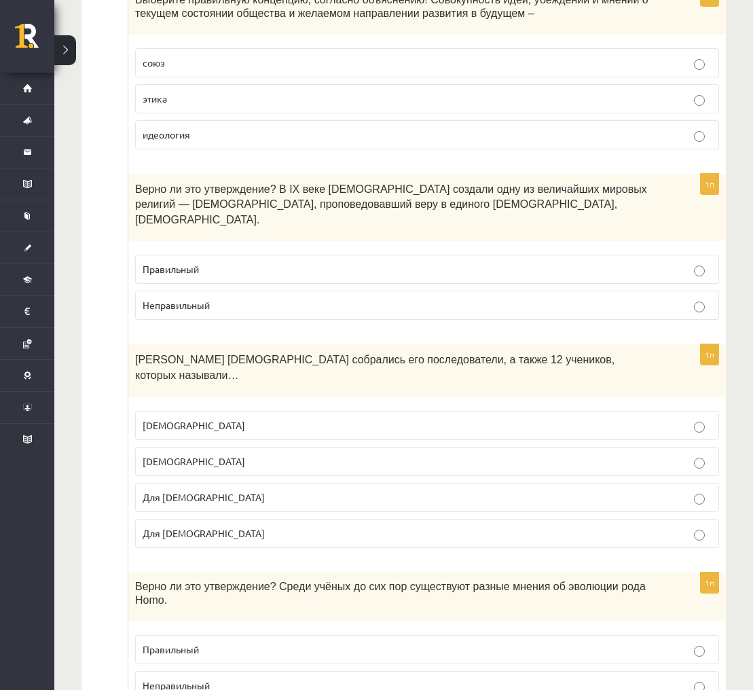
click at [689, 642] on p "Правильный" at bounding box center [427, 649] width 569 height 14
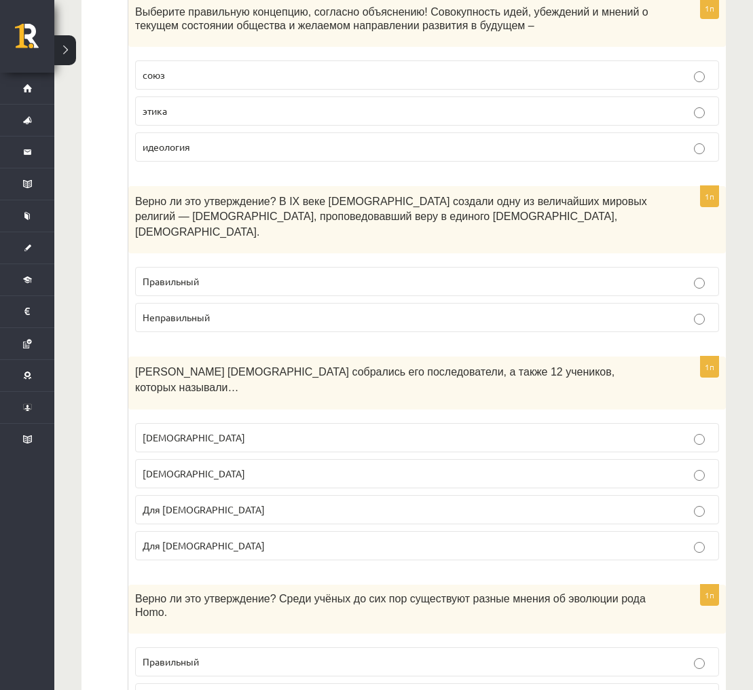
scroll to position [4509, 0]
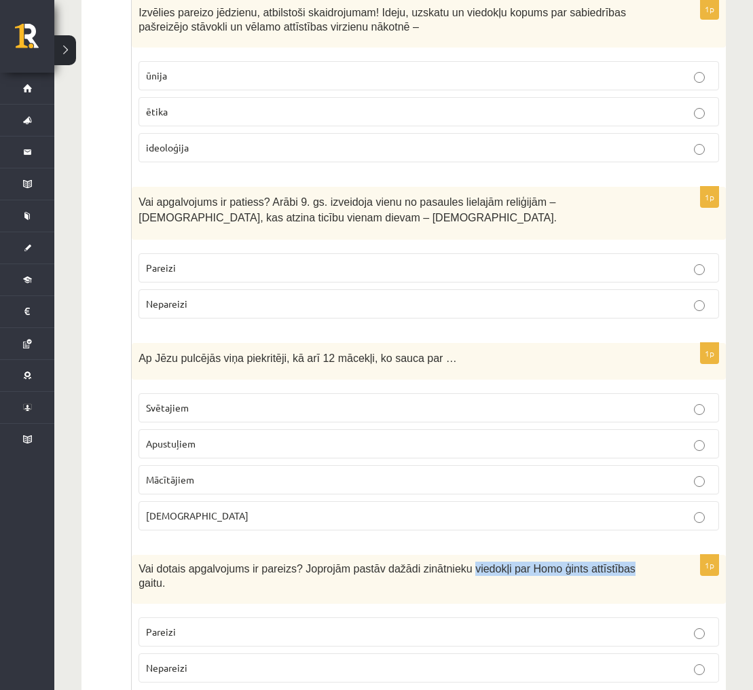
drag, startPoint x: 475, startPoint y: 524, endPoint x: 636, endPoint y: 529, distance: 160.9
click at [638, 561] on p "Vai dotais apgalvojums ir pareizs? Joprojām pastāv dažādi zinātnieku viedokļi p…" at bounding box center [394, 575] width 512 height 28
copy span "viedokļi par Homo ģints attīstības"
click at [673, 554] on div "Vai dotais apgalvojums ir pareizs? Joprojām pastāv dažādi zinātnieku viedokļi p…" at bounding box center [429, 578] width 594 height 49
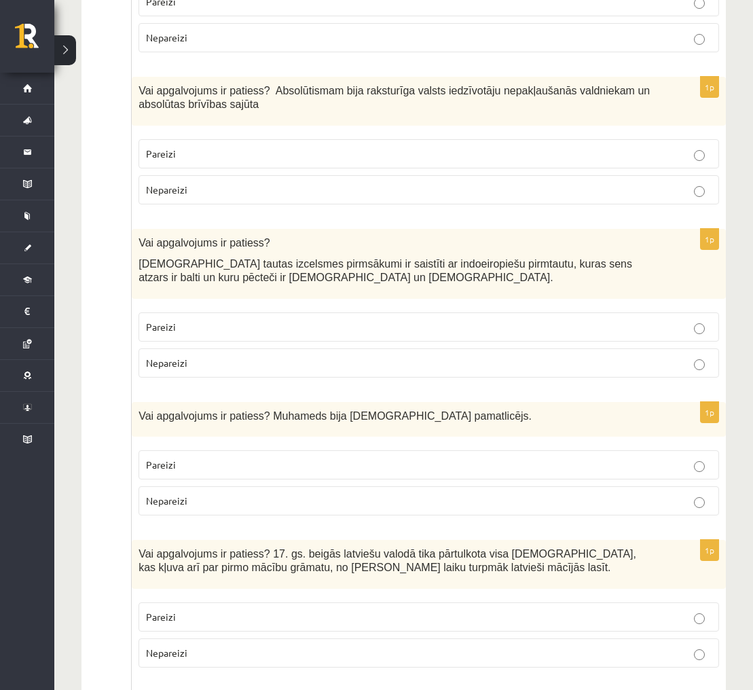
scroll to position [1433, 0]
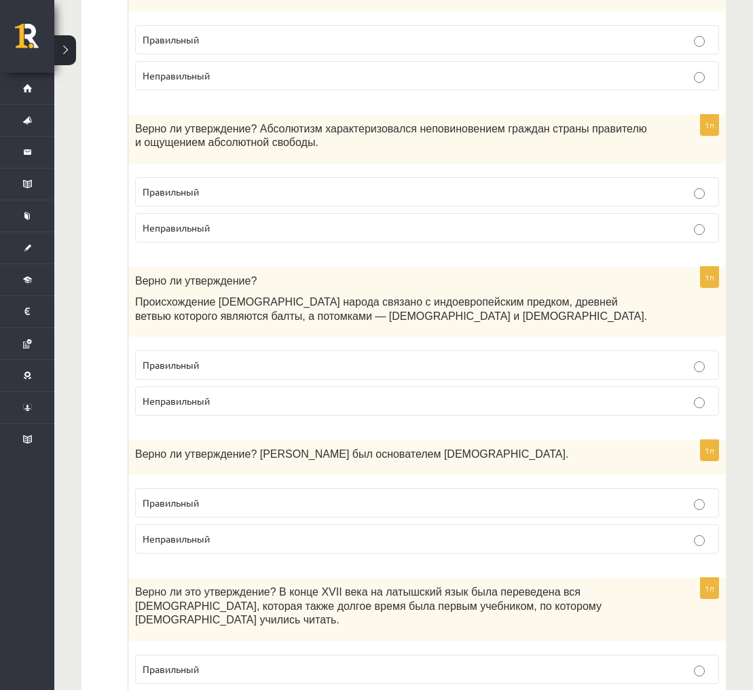
click at [634, 358] on p "Правильный" at bounding box center [427, 365] width 569 height 14
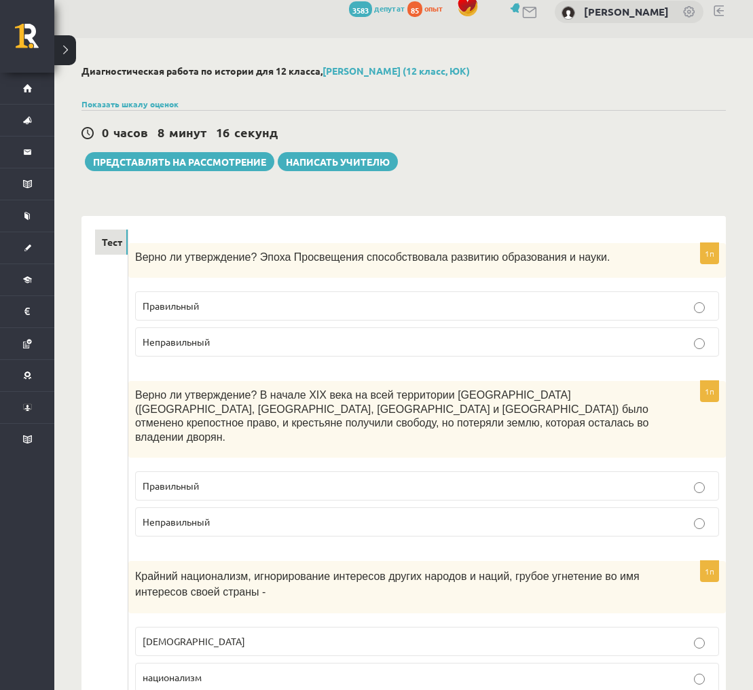
scroll to position [13, 0]
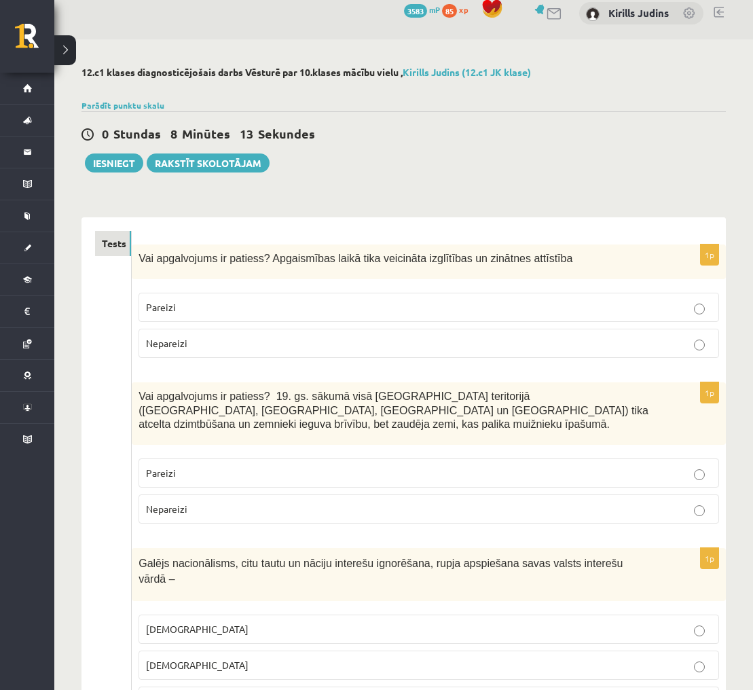
click at [113, 163] on button "Iesniegt" at bounding box center [114, 162] width 58 height 19
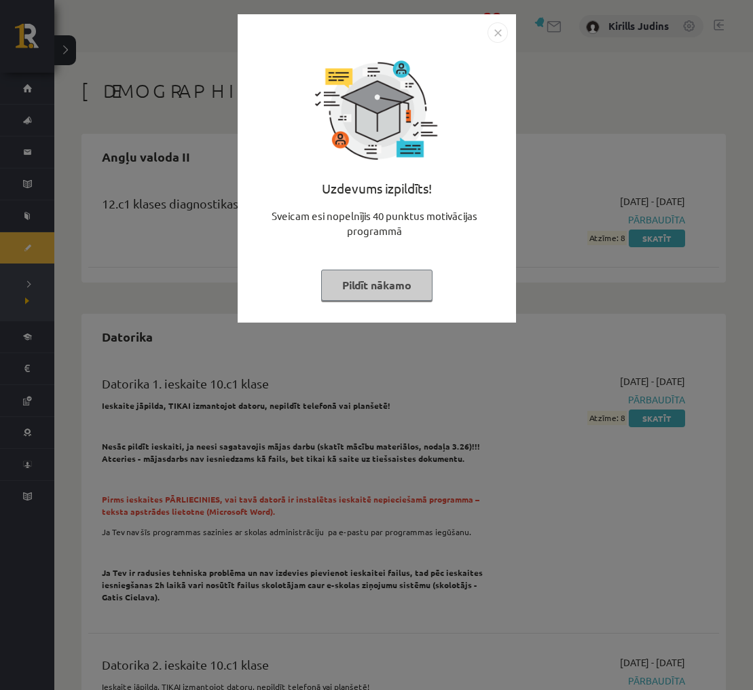
click at [499, 34] on img "Close" at bounding box center [497, 32] width 20 height 20
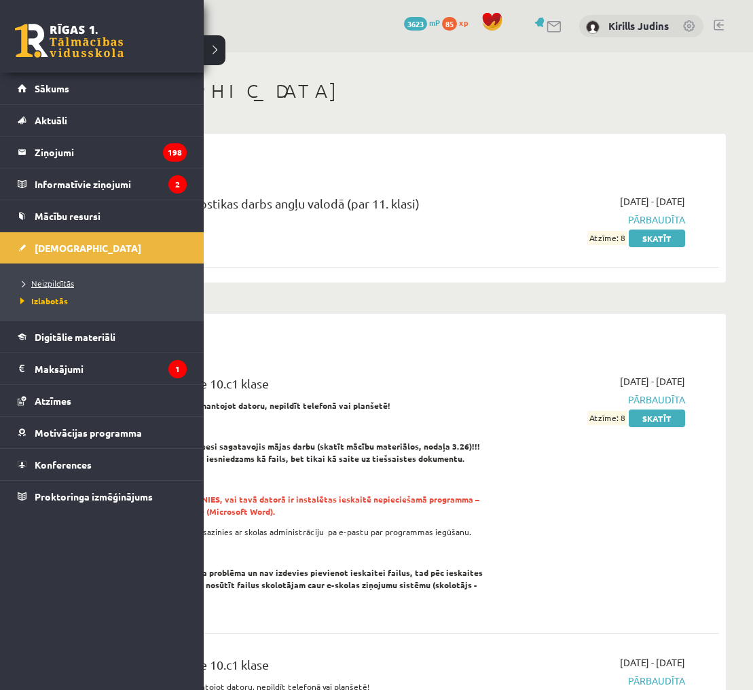
click at [36, 282] on span "Neizpildītās" at bounding box center [45, 283] width 57 height 11
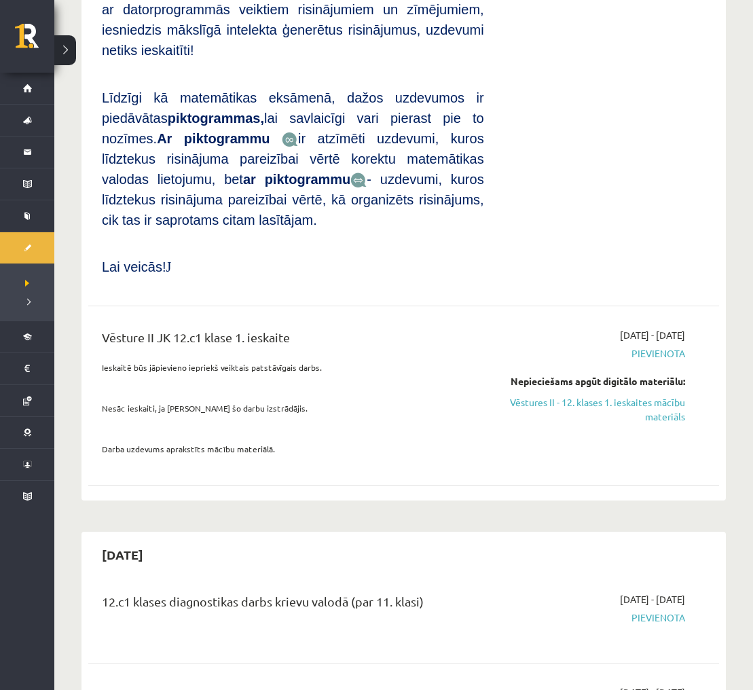
scroll to position [968, 0]
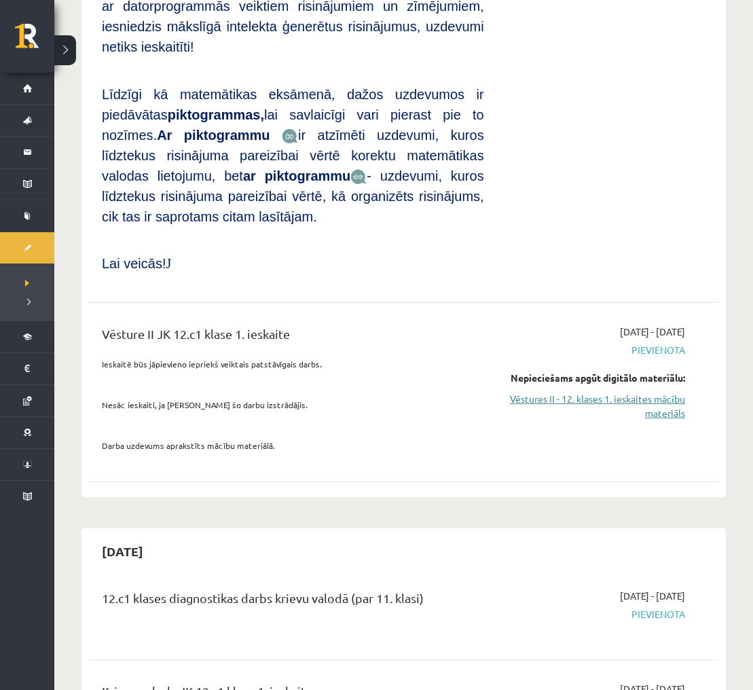
click at [529, 392] on link "Vēstures II - 12. klases 1. ieskaites mācību materiāls" at bounding box center [594, 406] width 181 height 29
